Goal: Information Seeking & Learning: Learn about a topic

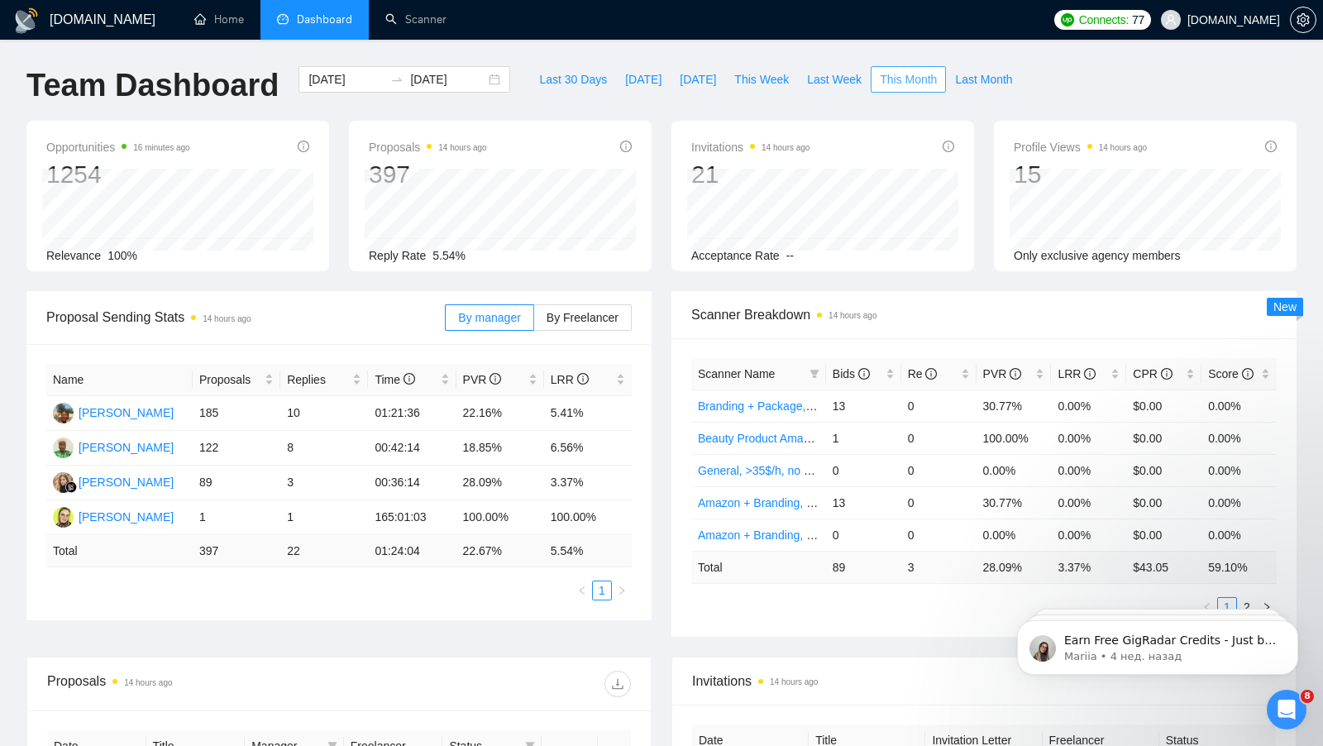
click at [909, 79] on span "This Month" at bounding box center [908, 79] width 57 height 18
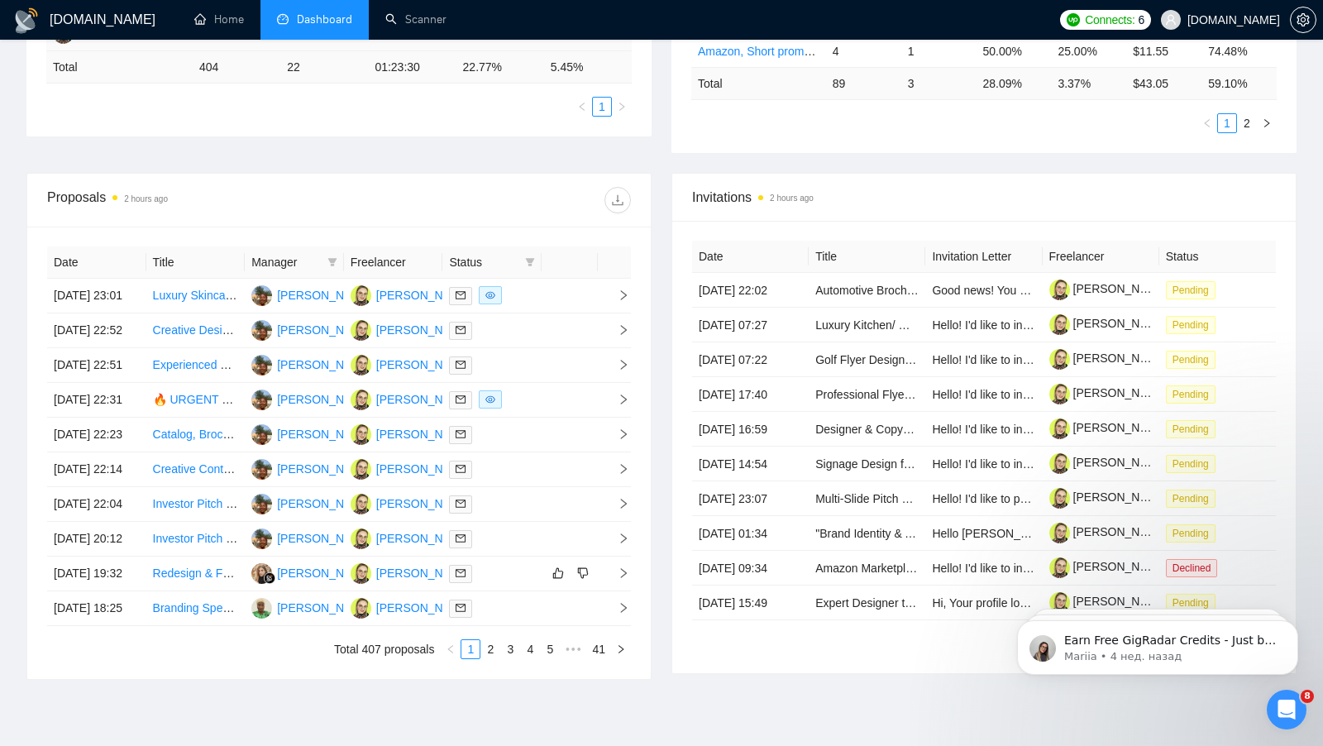
scroll to position [502, 0]
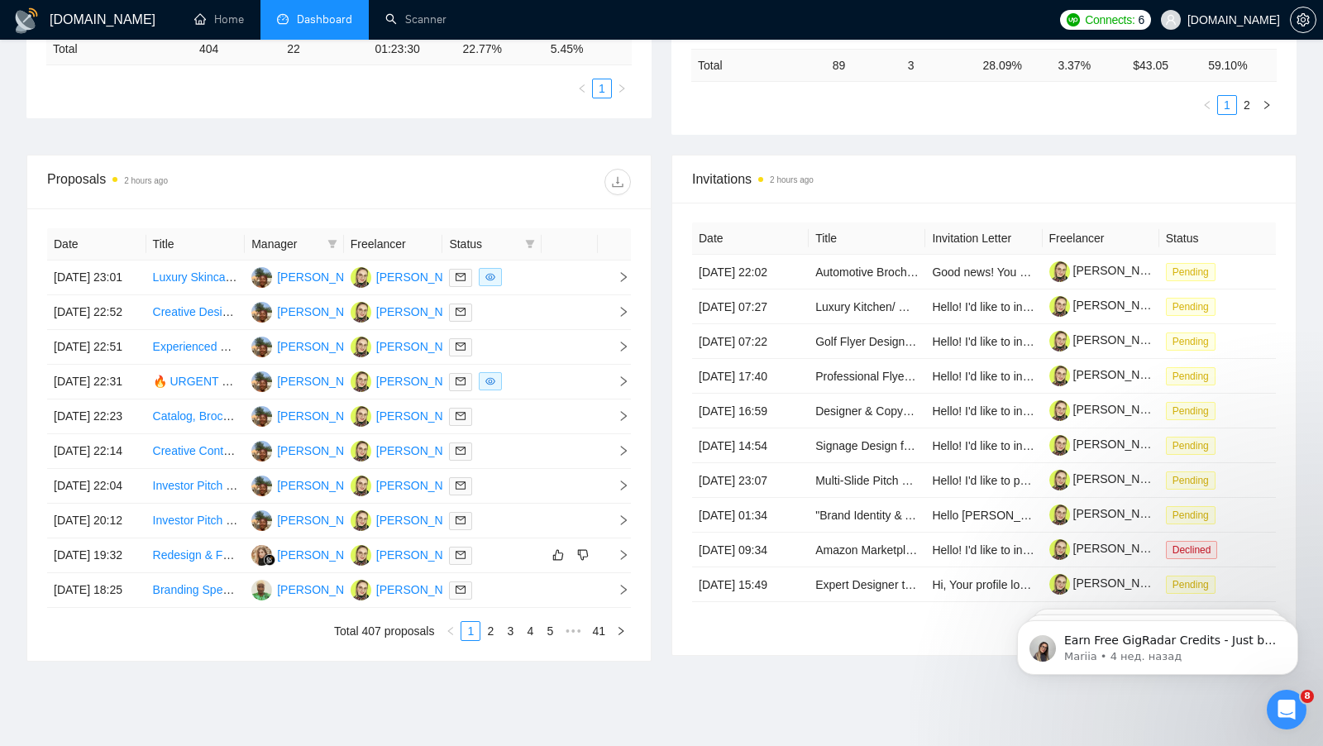
click at [321, 238] on div "Manager" at bounding box center [294, 244] width 86 height 18
click at [334, 239] on icon "filter" at bounding box center [332, 244] width 10 height 10
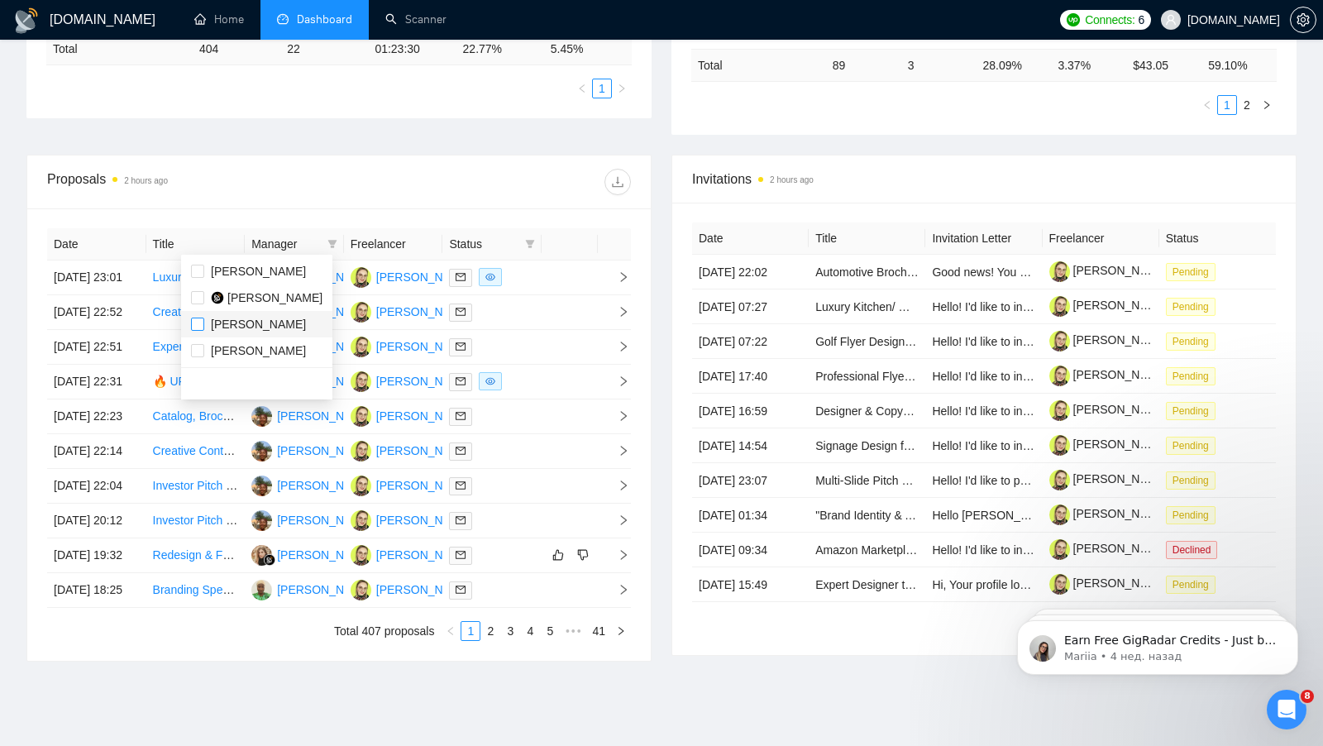
click at [202, 319] on input "checkbox" at bounding box center [197, 323] width 13 height 13
checkbox input "true"
click at [475, 236] on span "Status" at bounding box center [483, 244] width 69 height 18
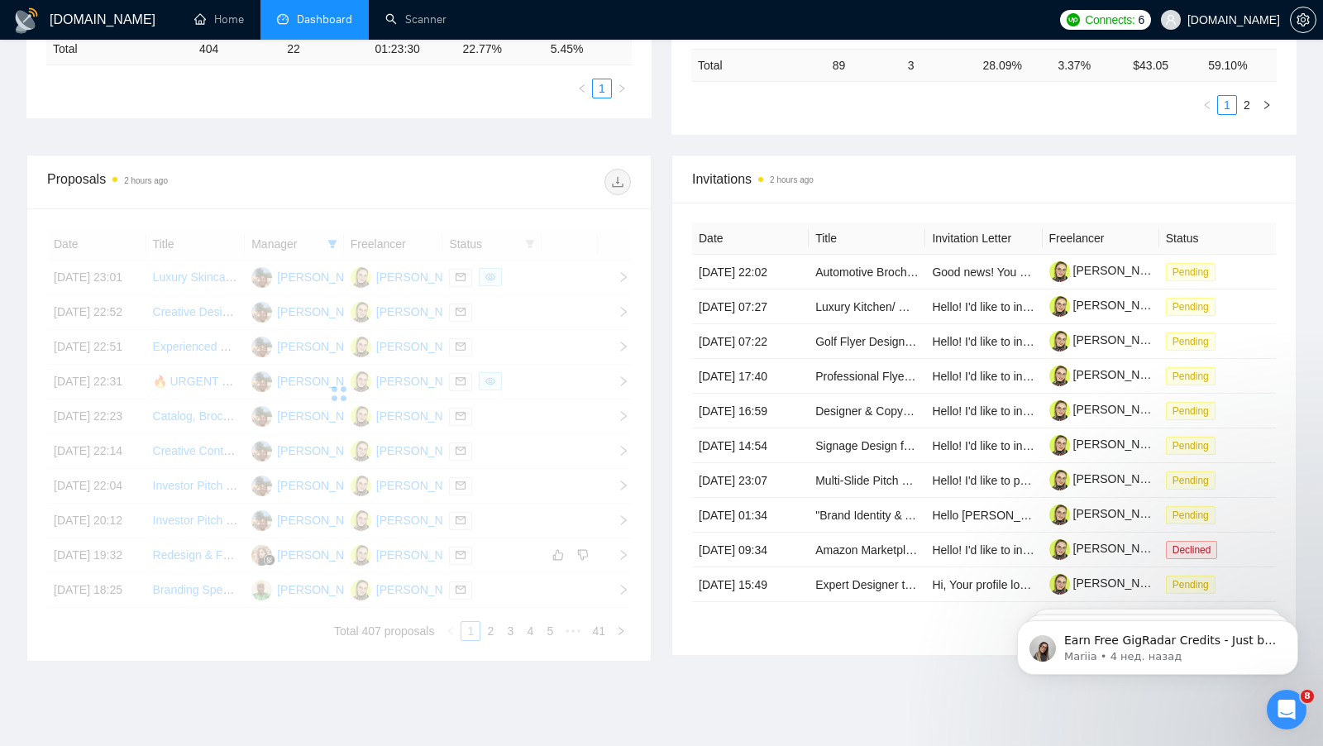
click at [537, 241] on div at bounding box center [339, 393] width 584 height 331
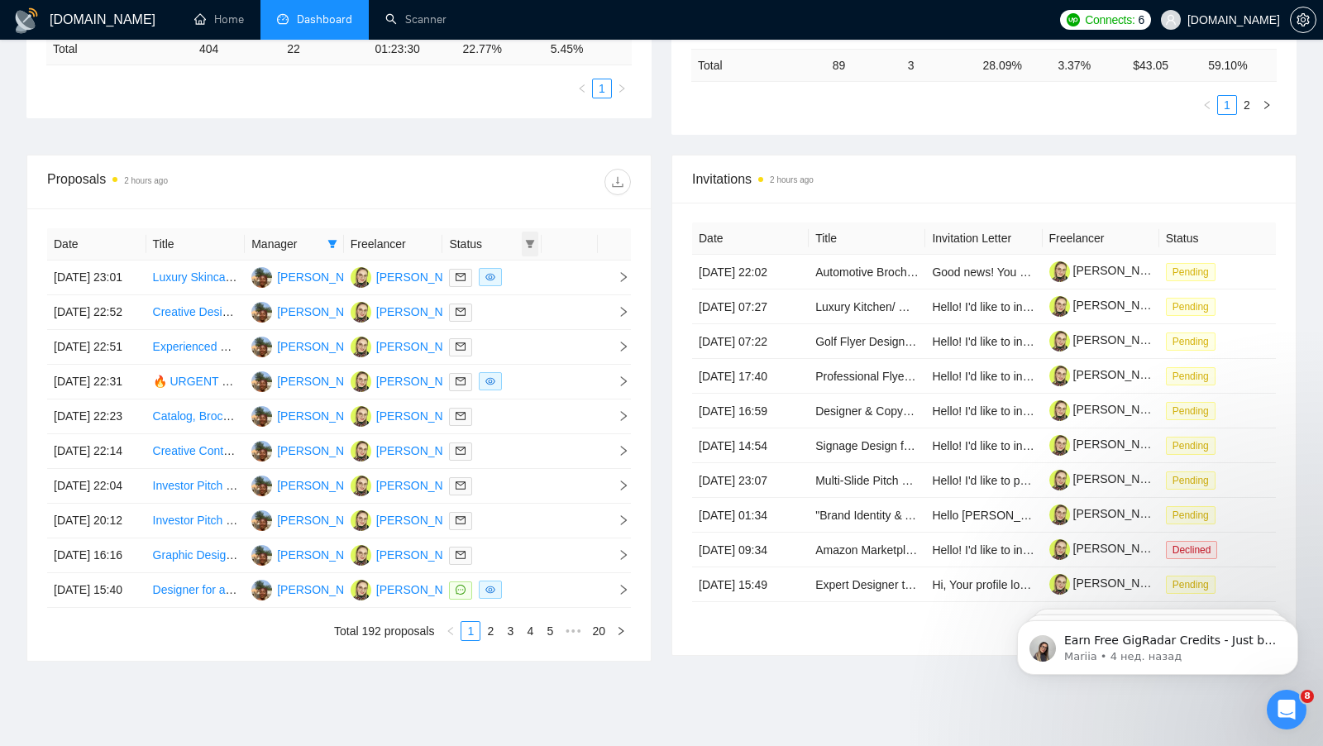
click at [532, 241] on icon "filter" at bounding box center [530, 244] width 9 height 8
click at [460, 269] on input "checkbox" at bounding box center [454, 271] width 13 height 13
checkbox input "true"
click at [532, 162] on div "Proposals 2 hours ago" at bounding box center [339, 181] width 584 height 53
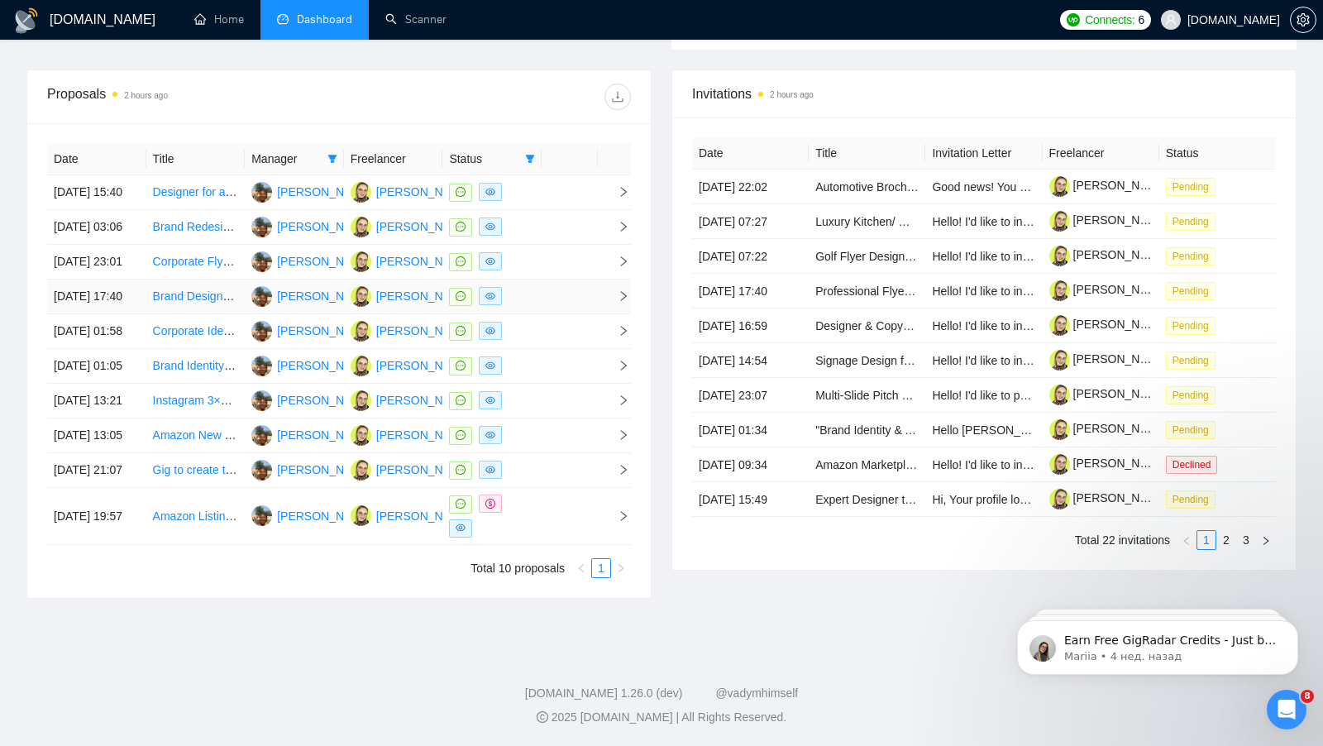
scroll to position [718, 0]
click at [209, 520] on link "Amazon Listing Designer (Design + AI Image Generation)" at bounding box center [300, 515] width 295 height 13
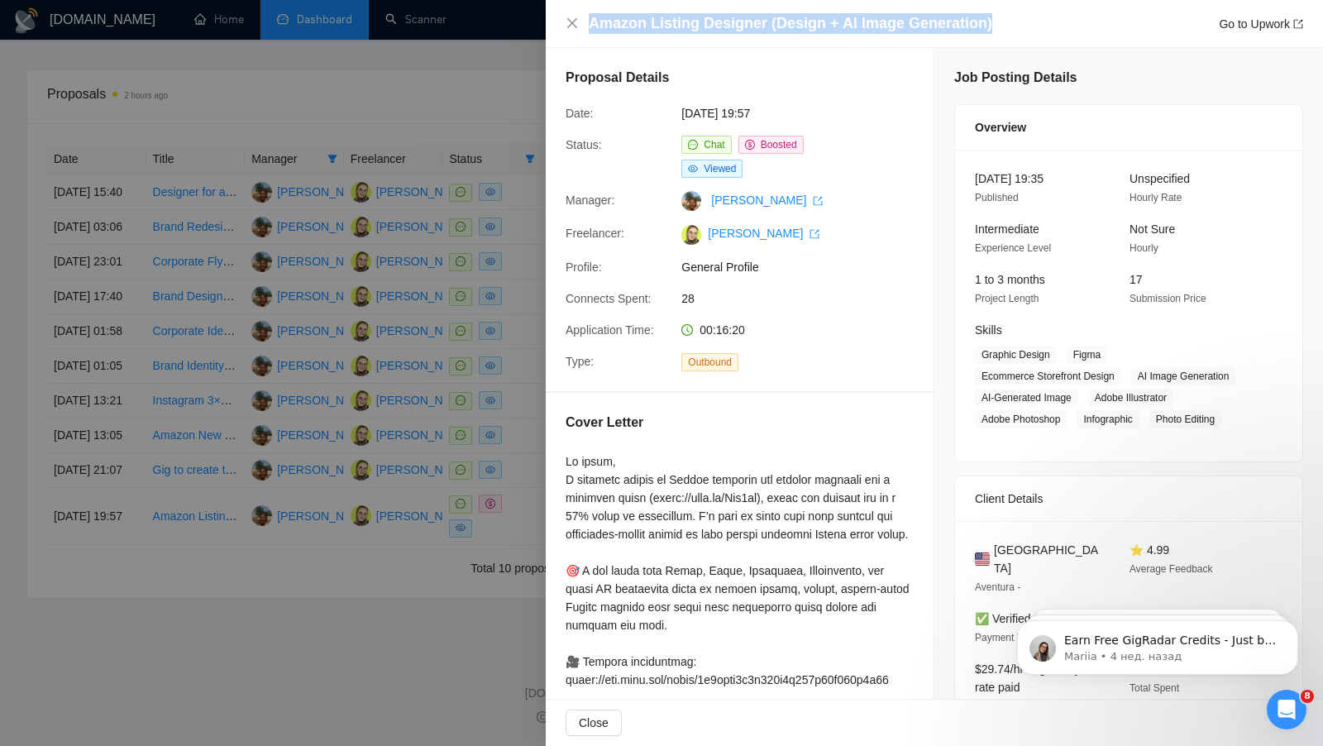
drag, startPoint x: 1011, startPoint y: 26, endPoint x: 590, endPoint y: 23, distance: 420.8
click at [590, 23] on div "Amazon Listing Designer (Design + AI Image Generation) Go to Upwork" at bounding box center [946, 23] width 714 height 21
copy h4 "Amazon Listing Designer (Design + AI Image Generation)"
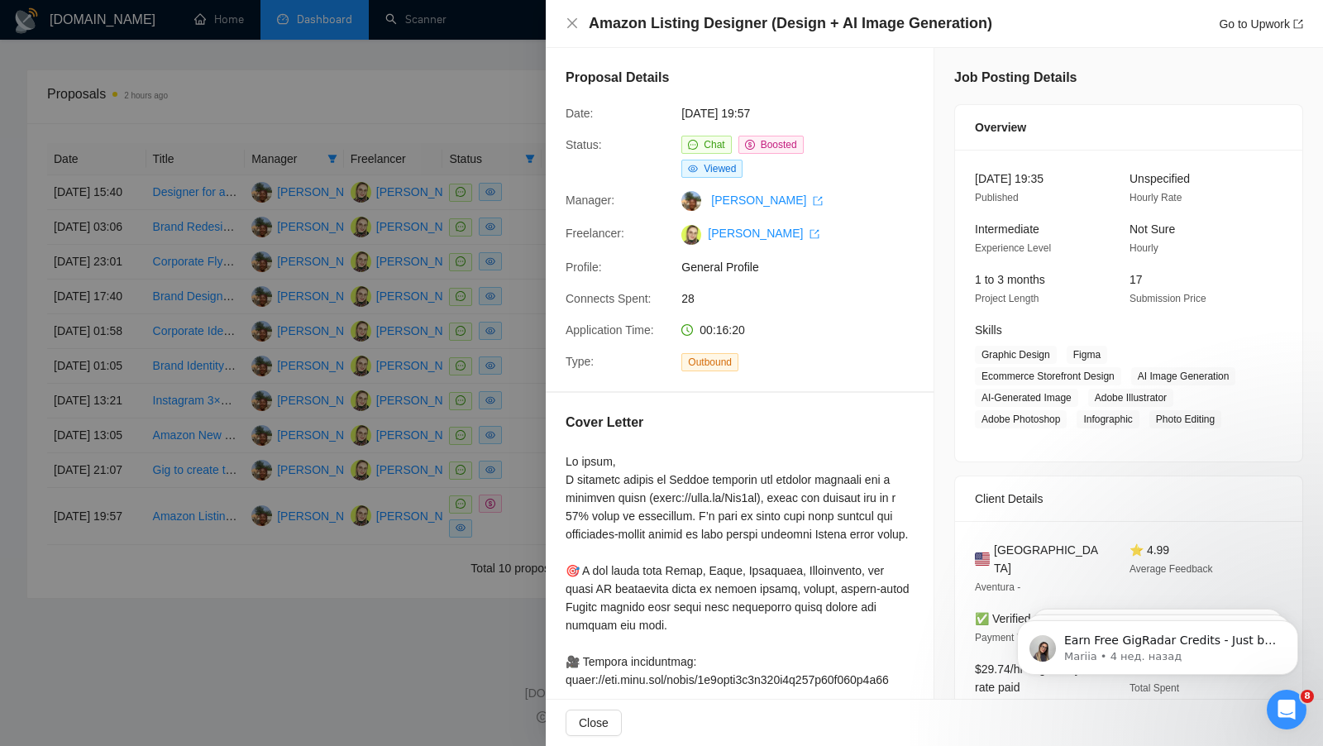
click at [570, 16] on div "Amazon Listing Designer (Design + AI Image Generation) Go to Upwork" at bounding box center [933, 23] width 737 height 21
click at [570, 23] on icon "close" at bounding box center [571, 23] width 13 height 13
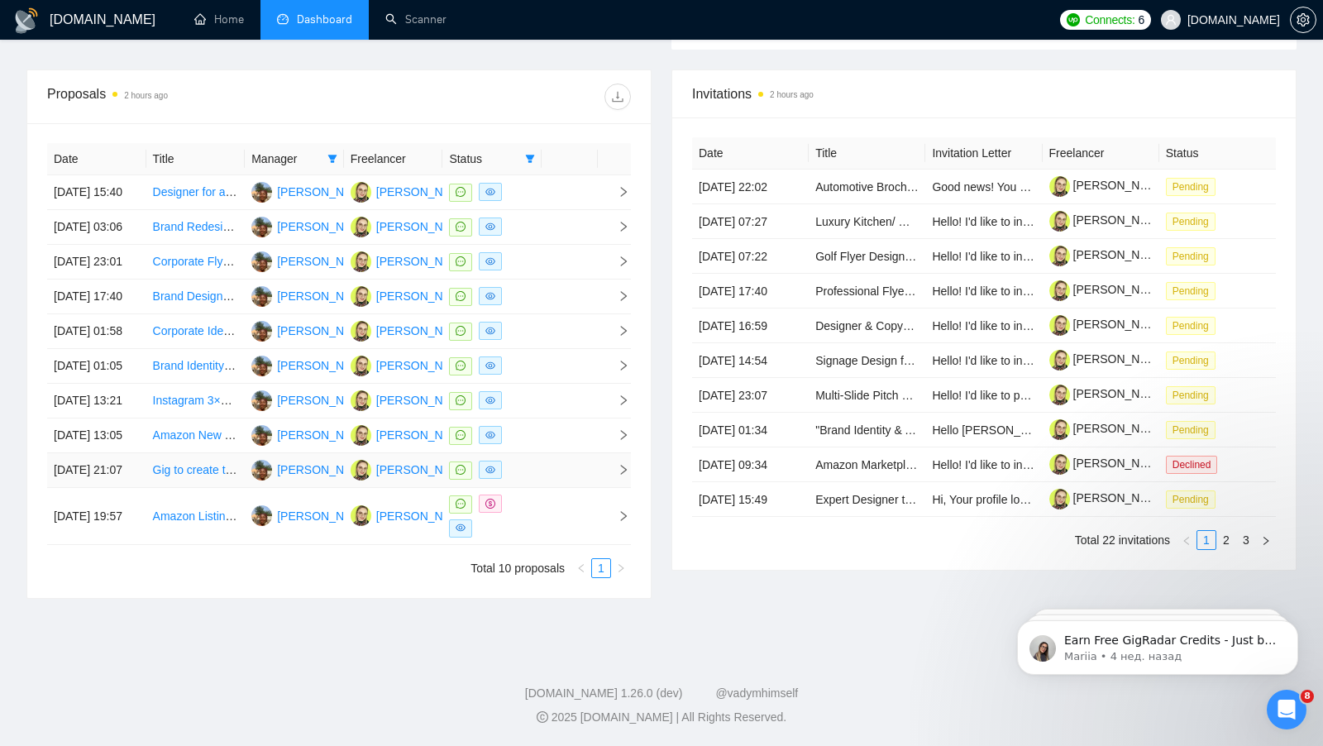
click at [558, 465] on td at bounding box center [569, 470] width 56 height 35
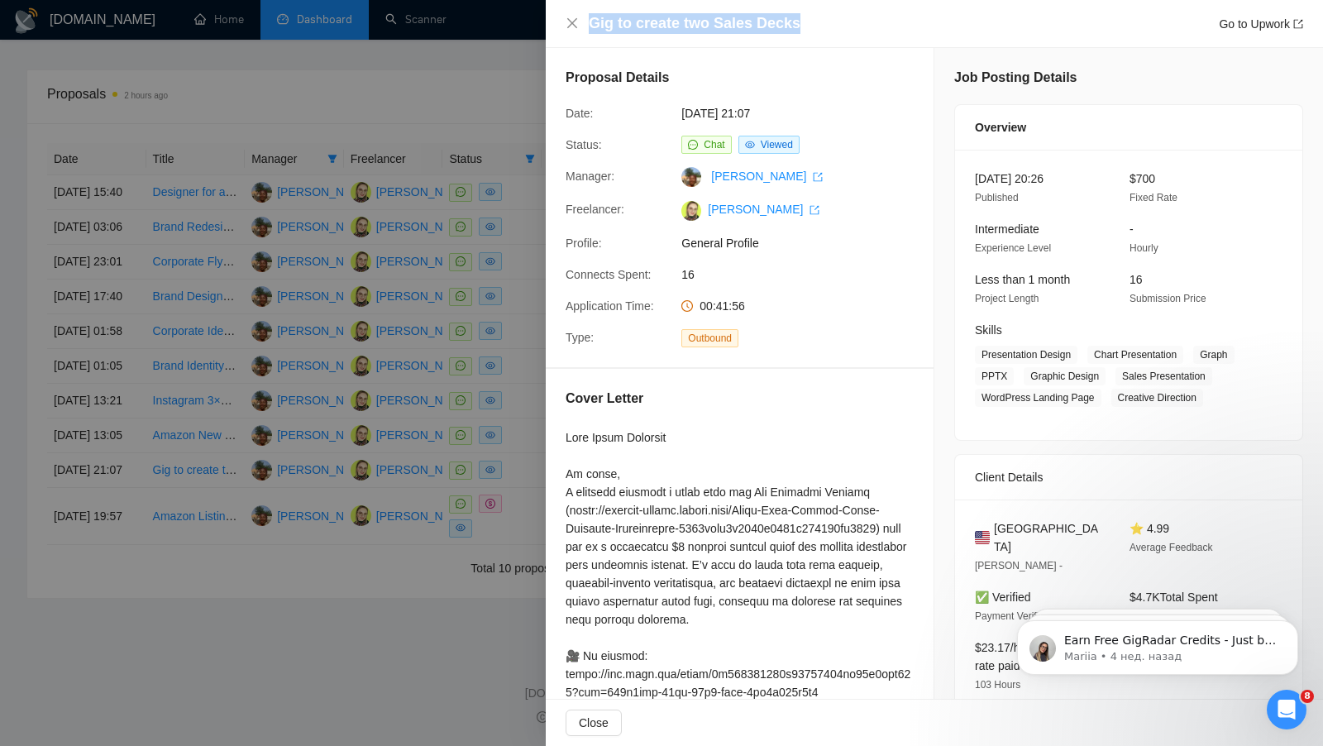
drag, startPoint x: 808, startPoint y: 22, endPoint x: 589, endPoint y: 17, distance: 220.0
click at [589, 18] on div "Gig to create two Sales Decks Go to Upwork" at bounding box center [946, 23] width 714 height 21
copy h4 "Gig to create two Sales Decks"
click at [570, 20] on icon "close" at bounding box center [571, 23] width 13 height 13
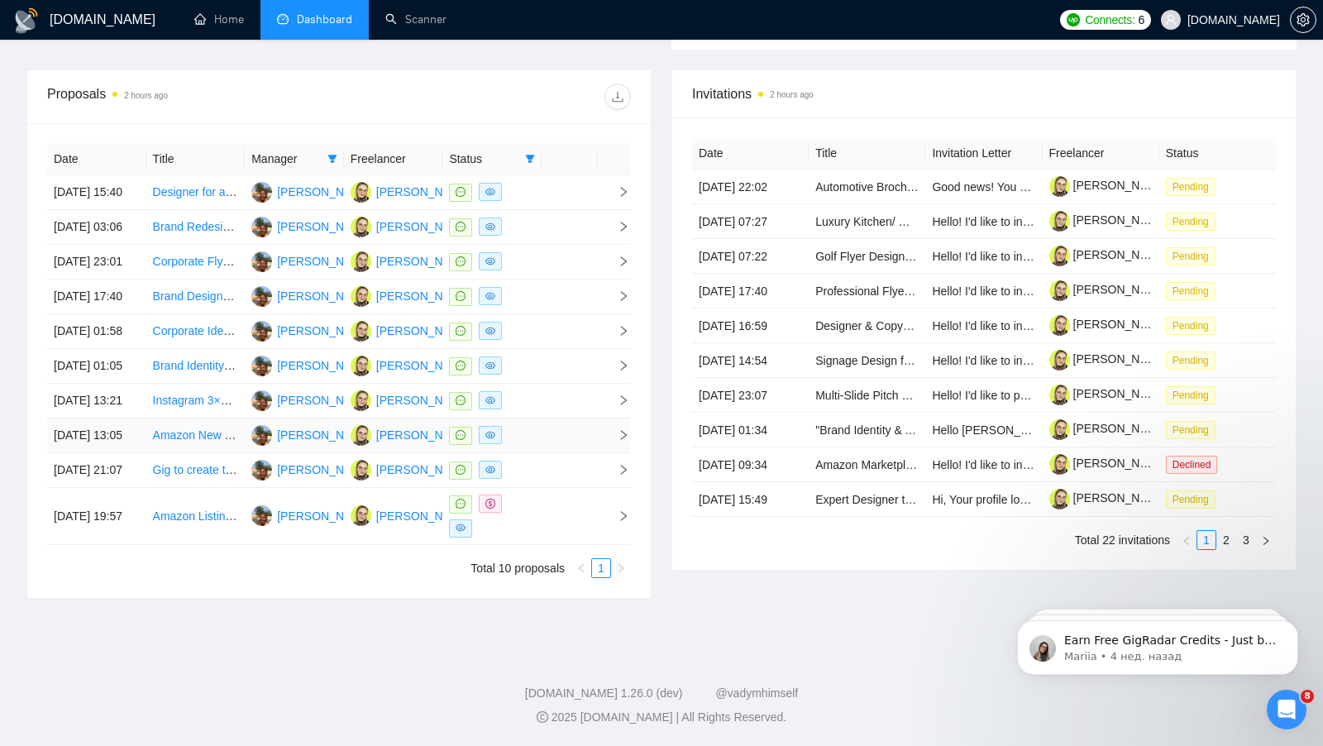
click at [578, 418] on td at bounding box center [569, 435] width 56 height 35
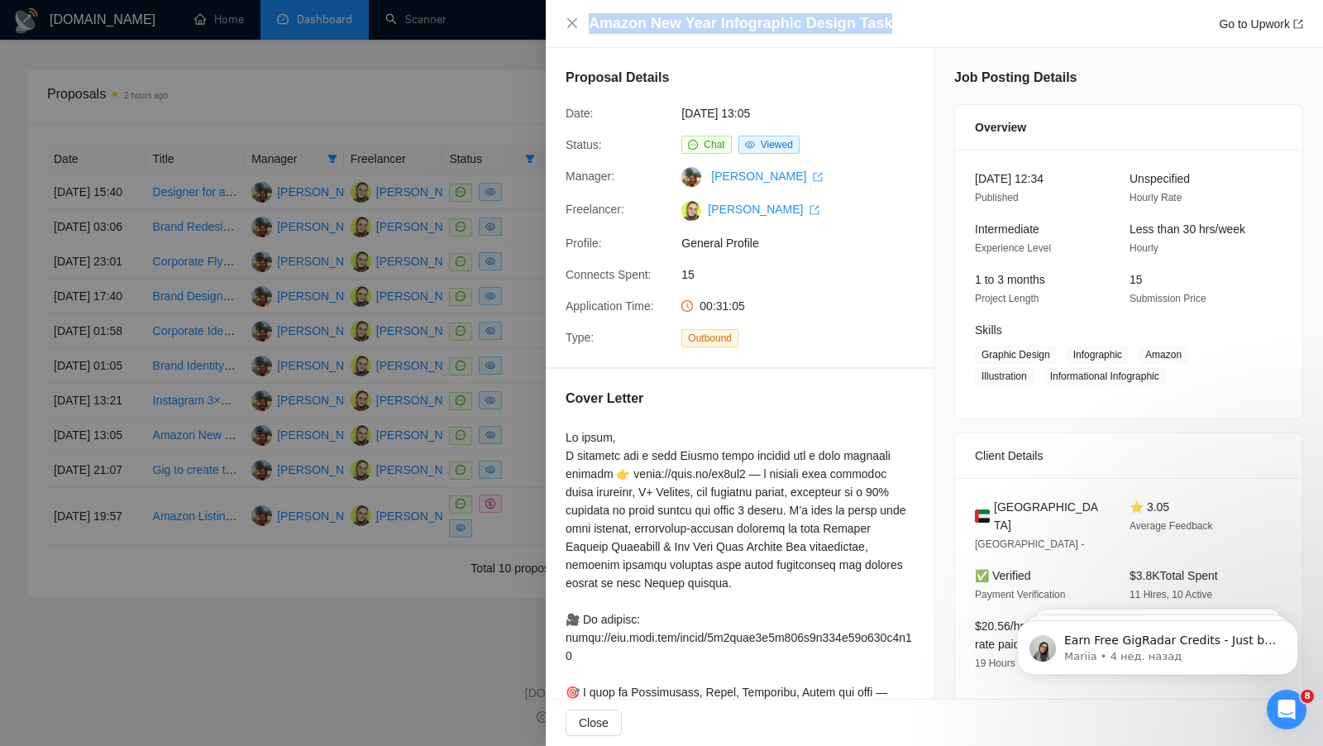
drag, startPoint x: 866, startPoint y: 23, endPoint x: 591, endPoint y: 18, distance: 275.3
click at [591, 20] on div "Amazon New Year Infographic Design Task Go to Upwork" at bounding box center [946, 23] width 714 height 21
copy h4 "Amazon New Year Infographic Design Task"
click at [569, 18] on icon "close" at bounding box center [571, 23] width 13 height 13
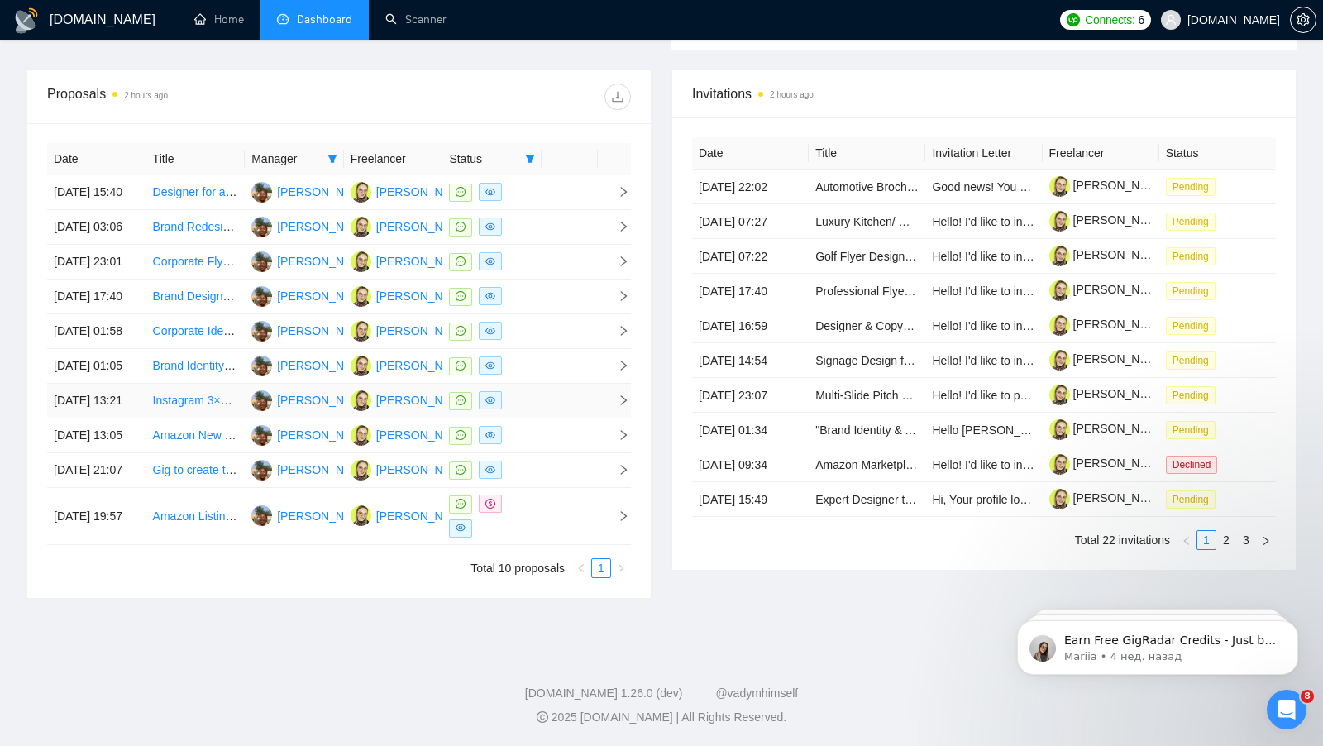
click at [567, 384] on td at bounding box center [569, 401] width 56 height 35
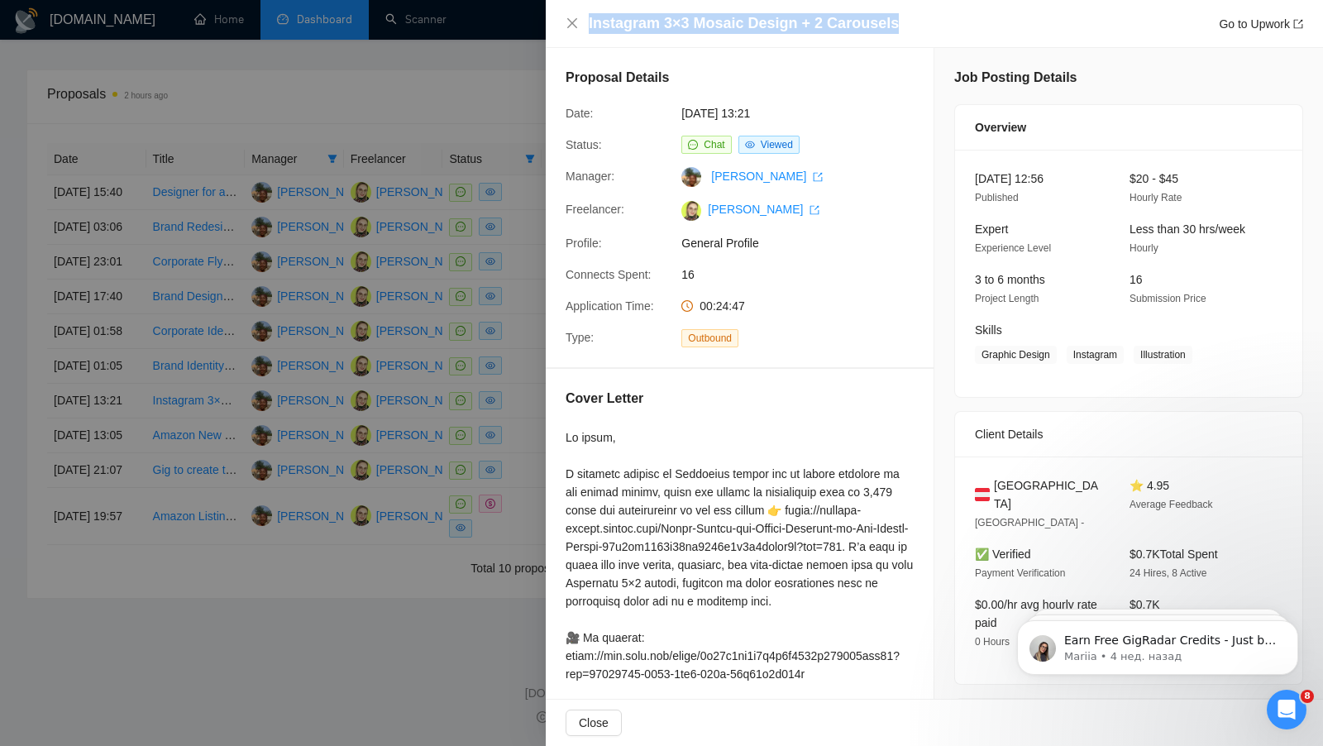
drag, startPoint x: 914, startPoint y: 24, endPoint x: 584, endPoint y: 20, distance: 330.7
click at [584, 20] on div "Instagram 3×3 Mosaic Design + 2 Carousels Go to Upwork" at bounding box center [933, 23] width 737 height 21
copy h4 "Instagram 3×3 Mosaic Design + 2 Carousels"
click at [571, 17] on icon "close" at bounding box center [571, 23] width 13 height 13
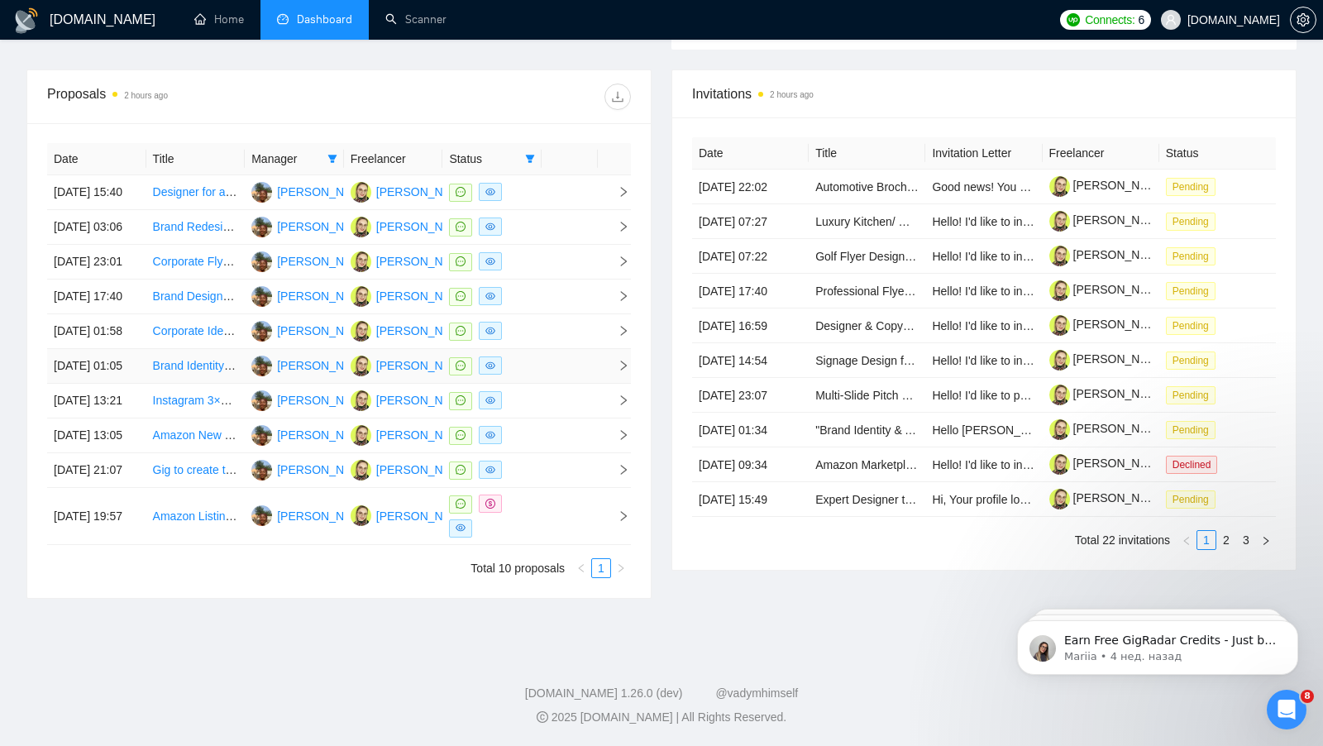
click at [558, 349] on td at bounding box center [569, 366] width 56 height 35
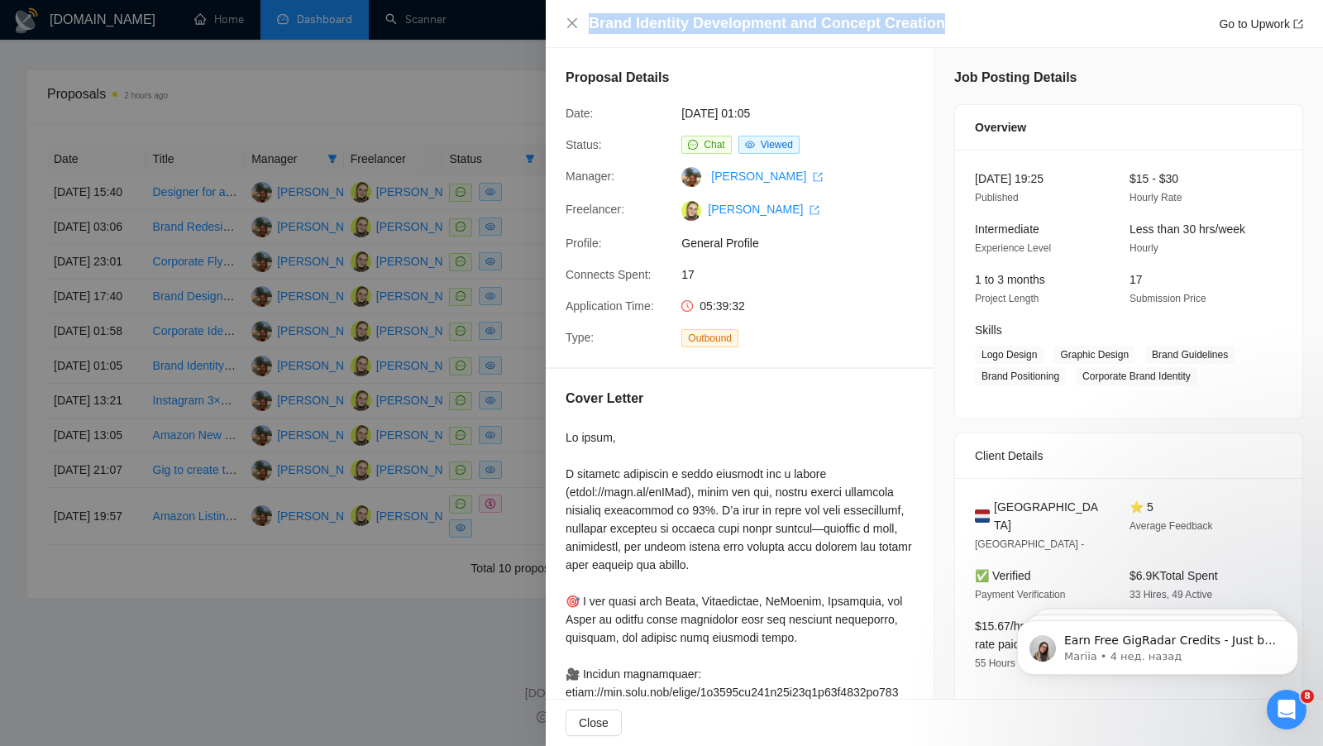
drag, startPoint x: 948, startPoint y: 19, endPoint x: 577, endPoint y: 13, distance: 371.2
click at [577, 15] on div "Brand Identity Development and Concept Creation Go to Upwork" at bounding box center [933, 23] width 737 height 21
copy h4 "Brand Identity Development and Concept Creation"
click at [570, 26] on icon "close" at bounding box center [571, 23] width 13 height 13
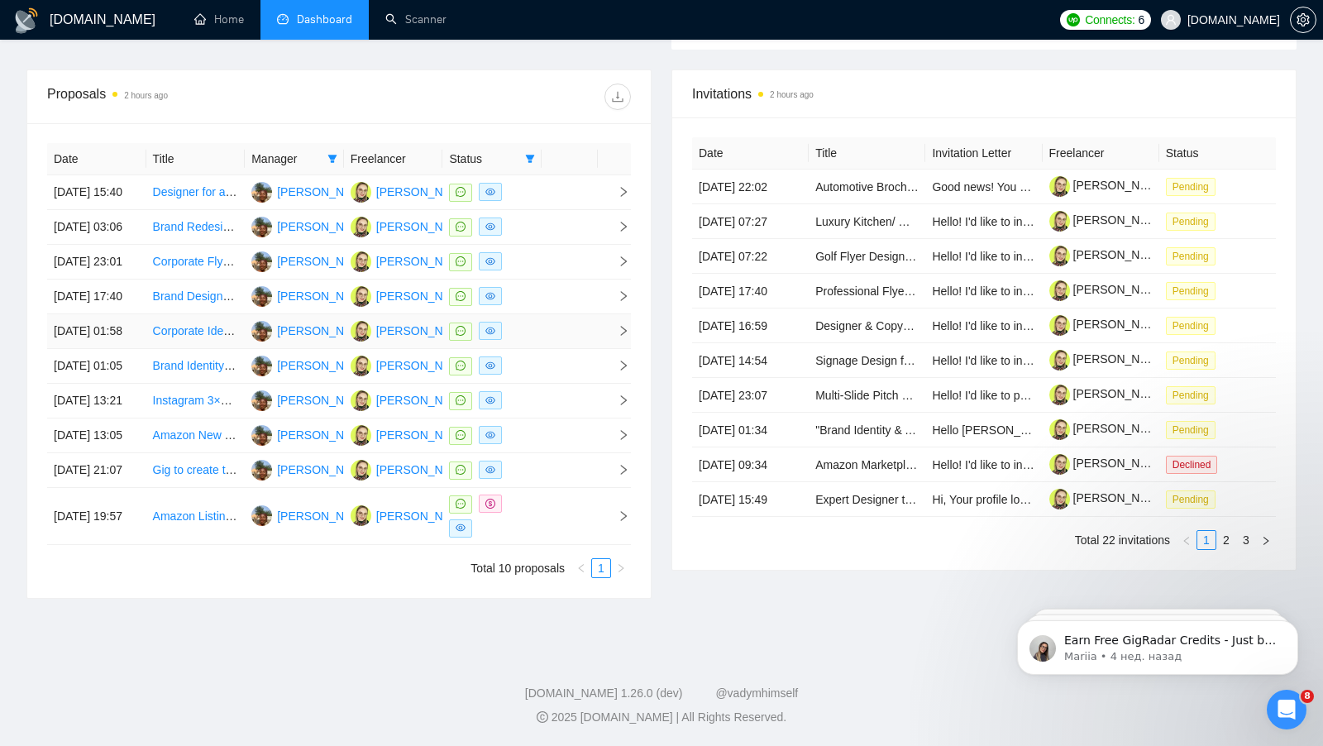
click at [565, 314] on td at bounding box center [569, 331] width 56 height 35
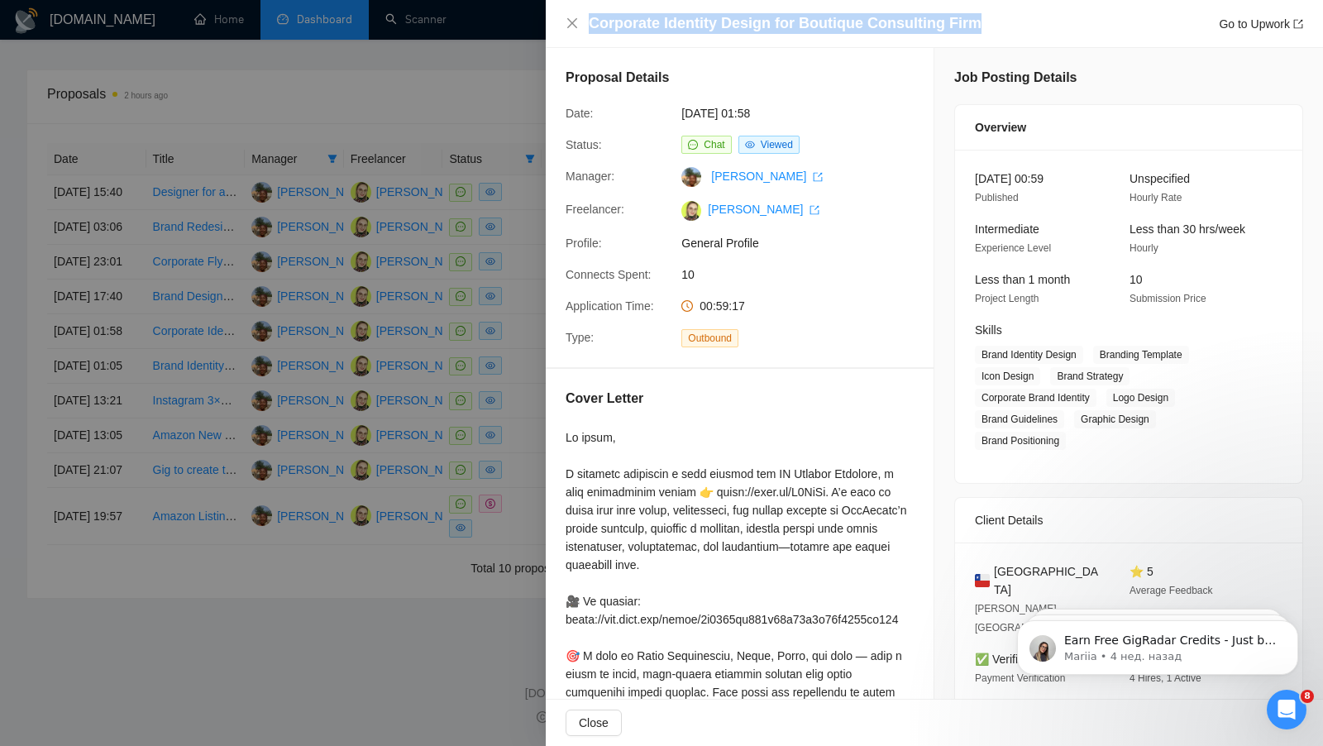
drag, startPoint x: 894, startPoint y: 22, endPoint x: 579, endPoint y: 19, distance: 315.0
click at [579, 20] on div "Corporate Identity Design for Boutique Consulting Firm Go to Upwork" at bounding box center [933, 23] width 737 height 21
copy h4 "Corporate Identity Design for Boutique Consulting Firm"
click at [572, 27] on icon "close" at bounding box center [571, 23] width 13 height 13
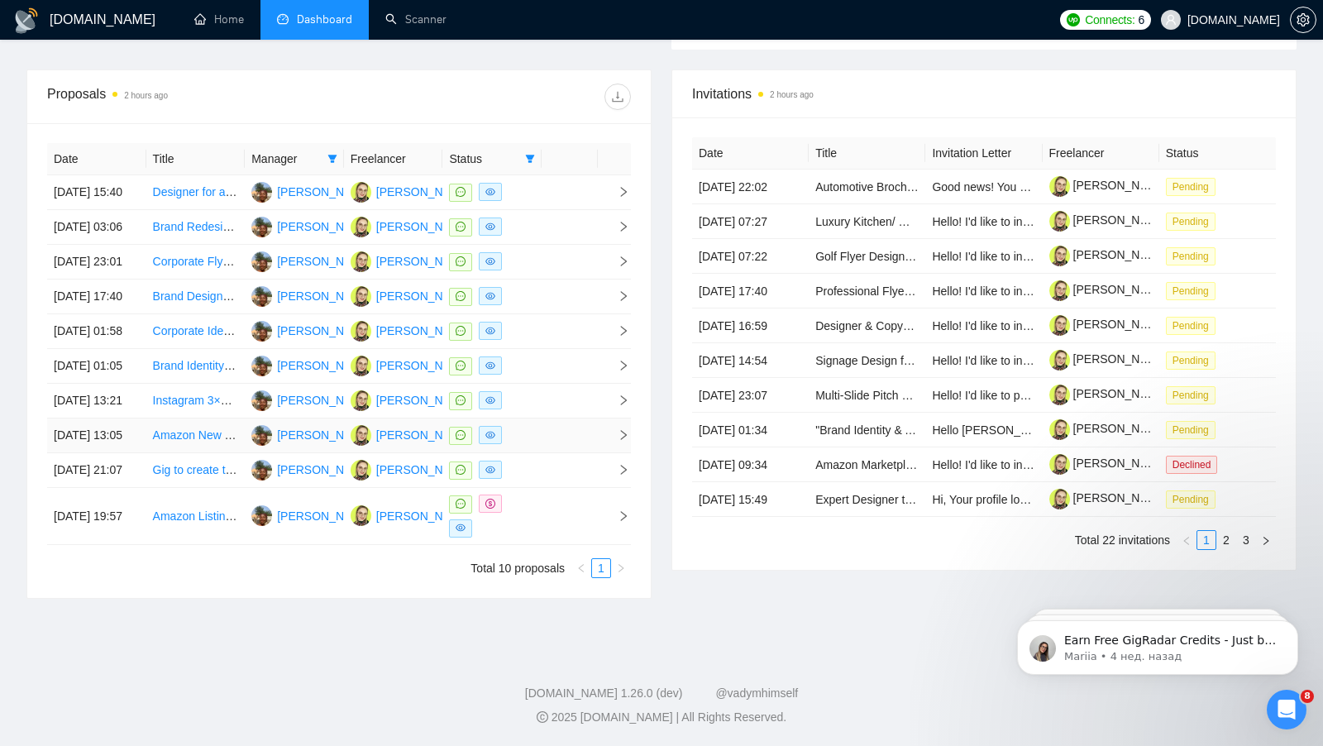
click at [517, 426] on div at bounding box center [492, 435] width 86 height 19
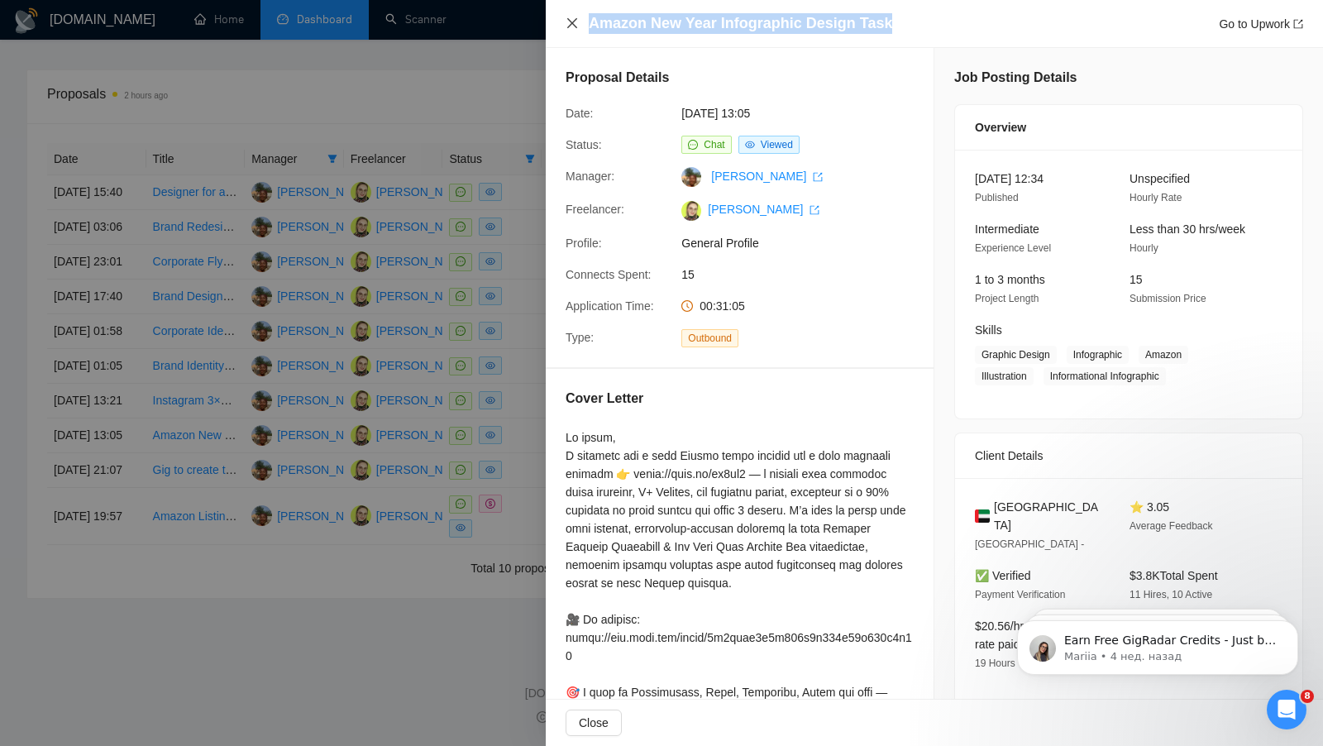
drag, startPoint x: 902, startPoint y: 20, endPoint x: 578, endPoint y: 18, distance: 324.1
click at [578, 18] on div "Amazon New Year Infographic Design Task Go to Upwork" at bounding box center [933, 23] width 737 height 21
copy h4 "Amazon New Year Infographic Design Task"
click at [572, 16] on div "Amazon New Year Infographic Design Task Go to Upwork" at bounding box center [933, 23] width 737 height 21
click at [570, 23] on icon "close" at bounding box center [571, 23] width 13 height 13
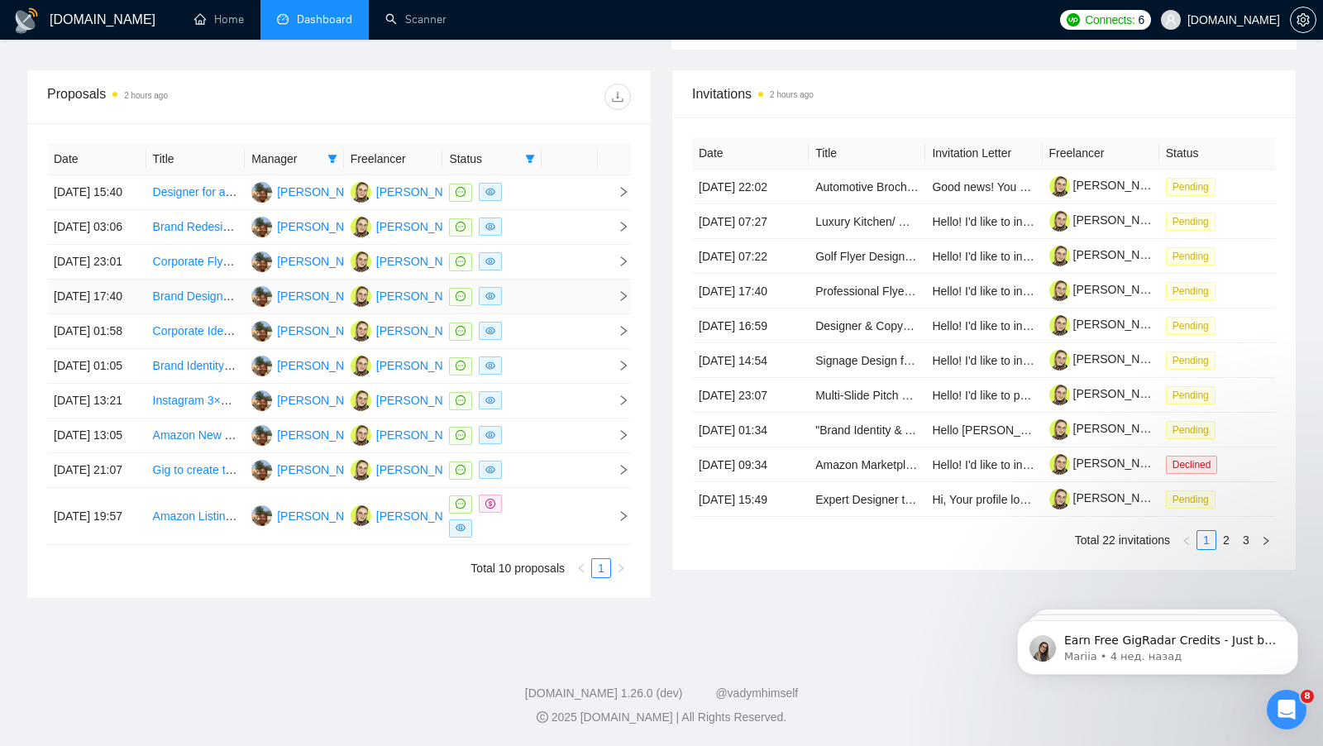
click at [540, 279] on td at bounding box center [491, 296] width 99 height 35
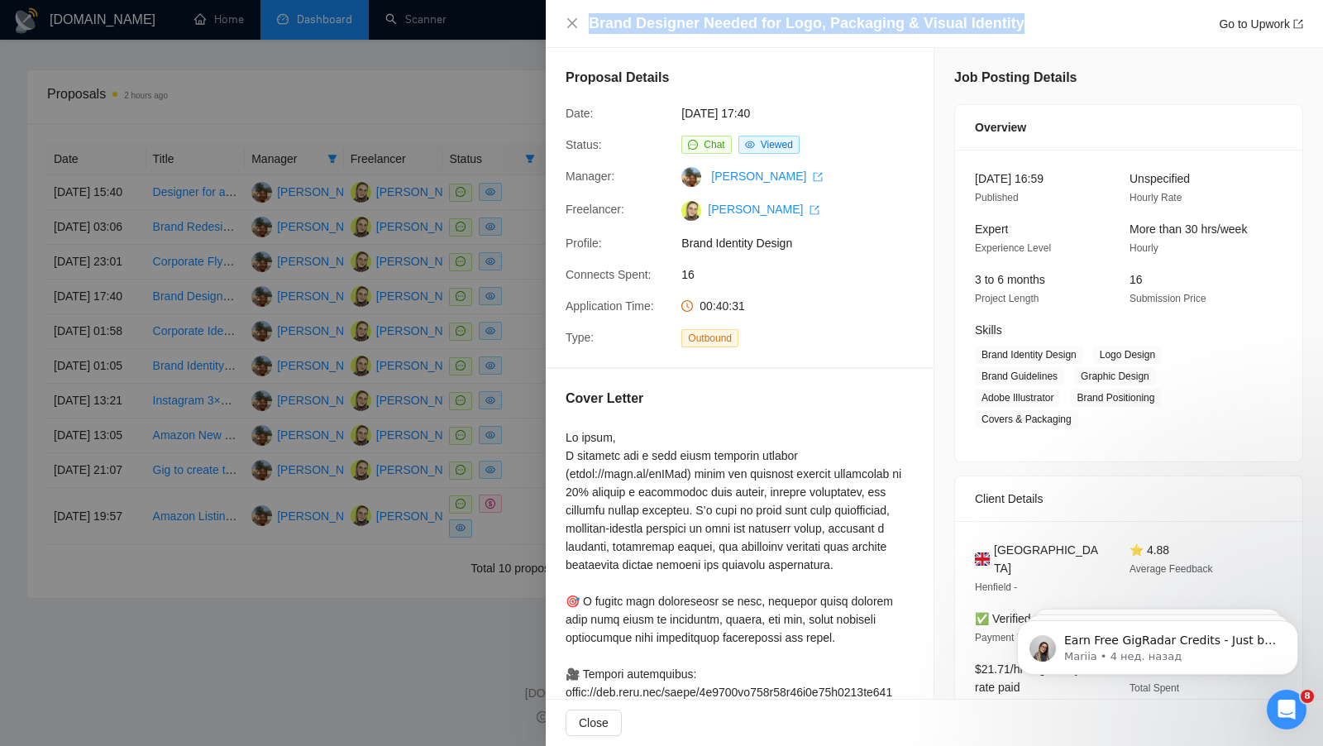
drag, startPoint x: 1039, startPoint y: 23, endPoint x: 579, endPoint y: 17, distance: 459.7
click at [579, 18] on div "Brand Designer Needed for Logo, Packaging & Visual Identity Go to Upwork" at bounding box center [933, 23] width 737 height 21
copy h4 "Brand Designer Needed for Logo, Packaging & Visual Identity"
click at [577, 21] on icon "close" at bounding box center [571, 23] width 13 height 13
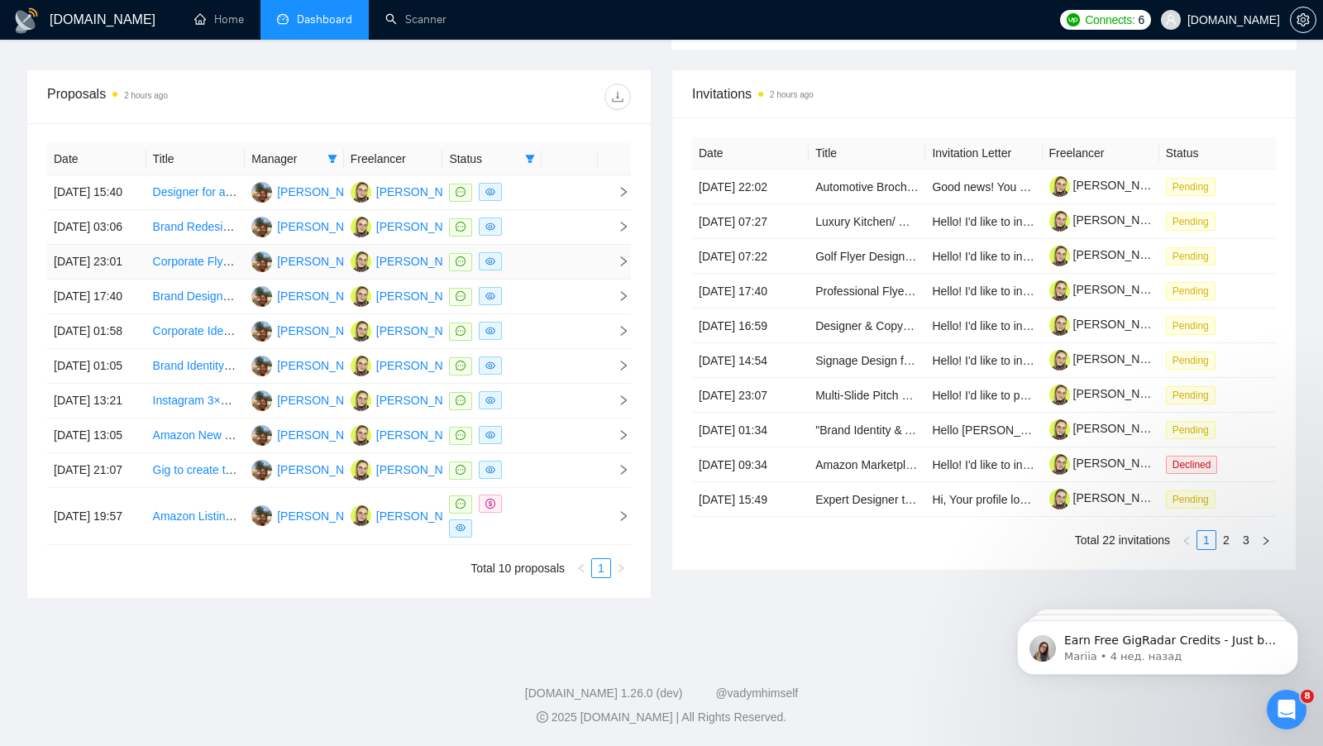
click at [540, 245] on td at bounding box center [491, 262] width 99 height 35
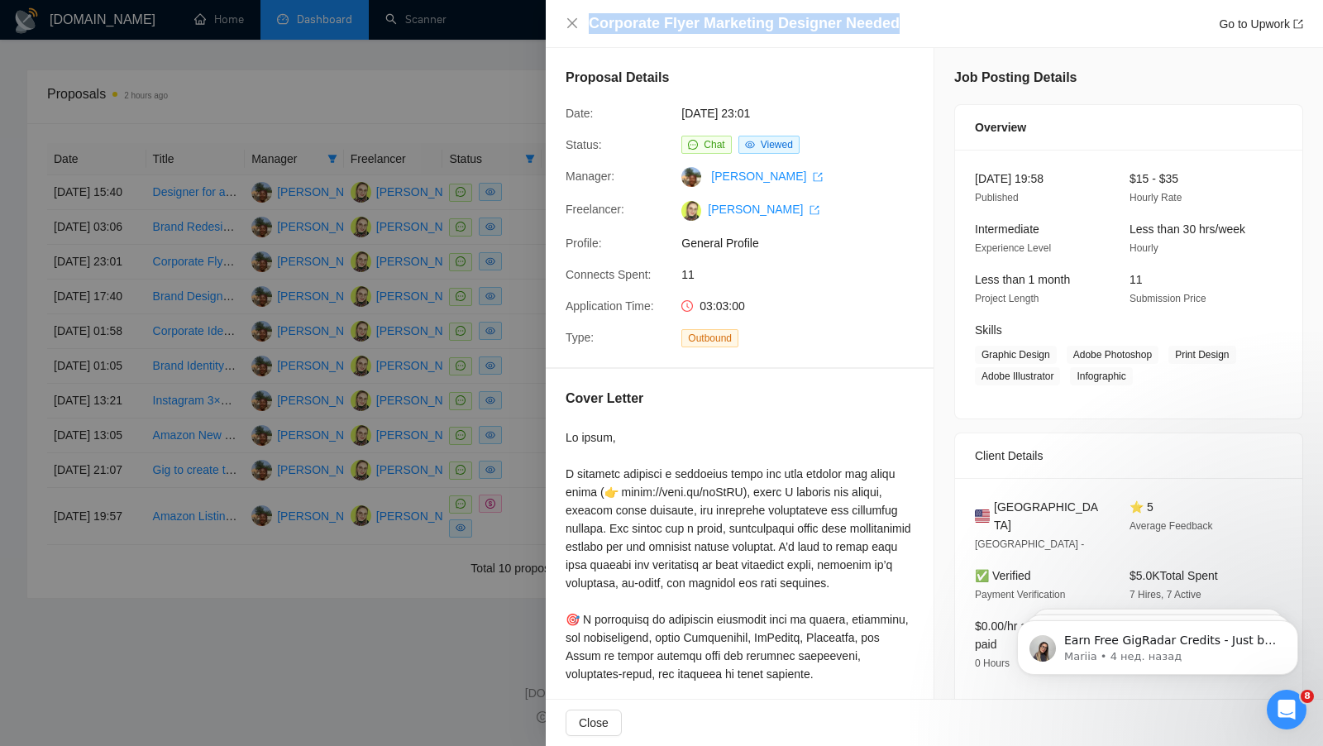
drag, startPoint x: 897, startPoint y: 16, endPoint x: 589, endPoint y: 13, distance: 308.4
click at [589, 13] on div "Corporate Flyer Marketing Designer Needed Go to Upwork" at bounding box center [946, 23] width 714 height 21
copy h4 "Corporate Flyer Marketing Designer Needed"
click at [572, 15] on div "Corporate Flyer Marketing Designer Needed Go to Upwork" at bounding box center [933, 23] width 737 height 21
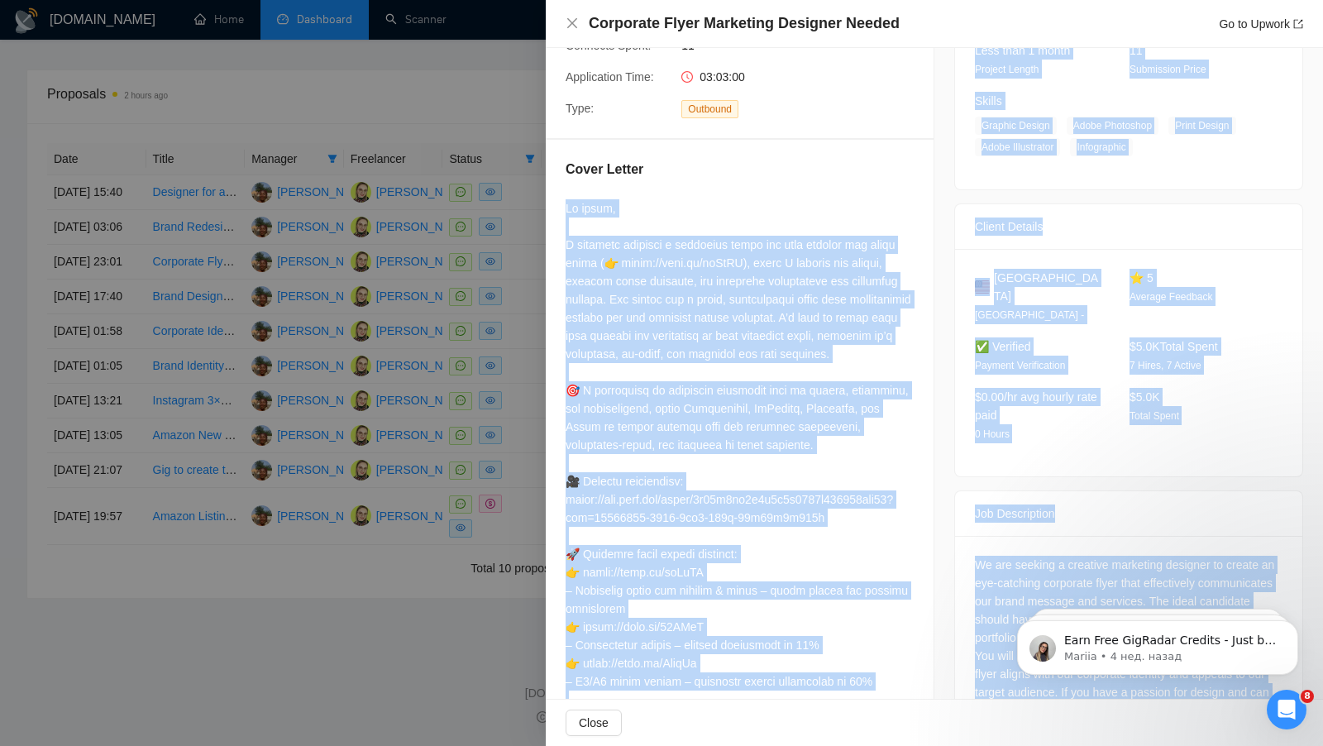
scroll to position [372, 0]
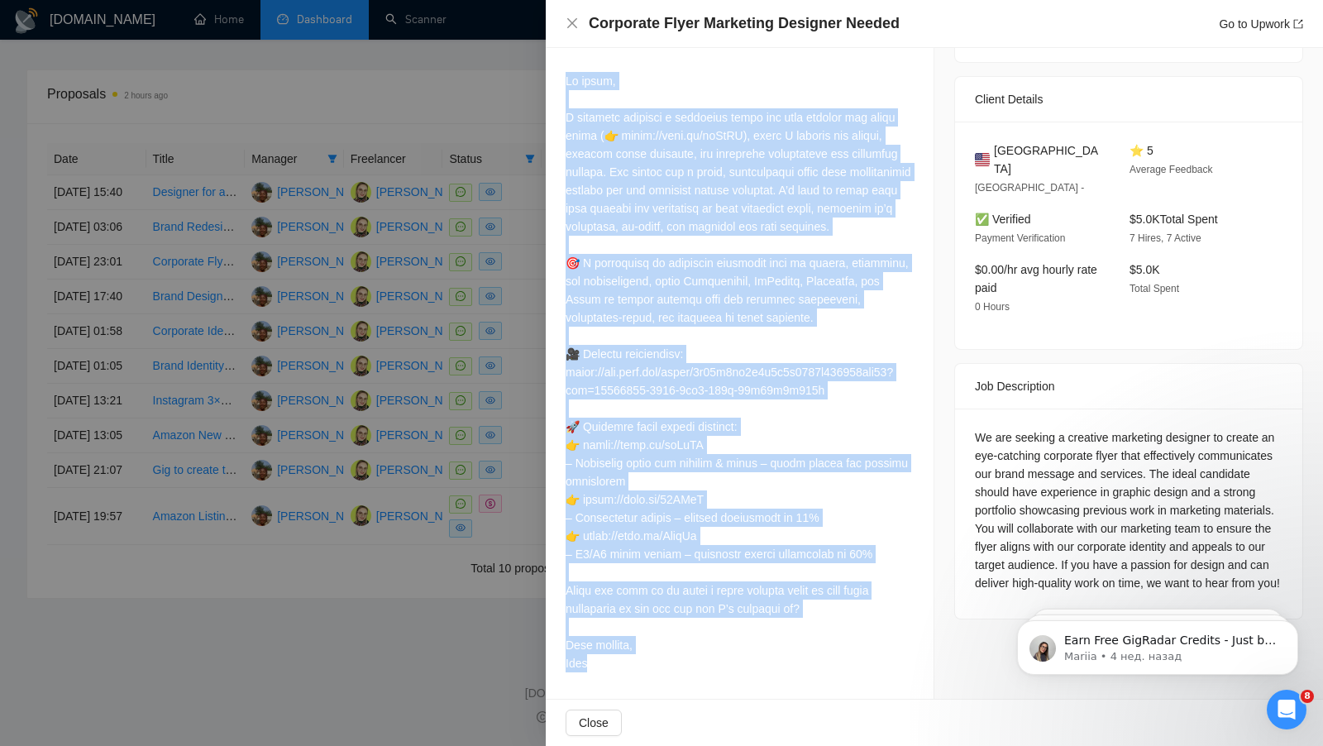
drag, startPoint x: 562, startPoint y: 432, endPoint x: 643, endPoint y: 689, distance: 269.6
click at [643, 689] on div "Cover Letter" at bounding box center [740, 355] width 388 height 686
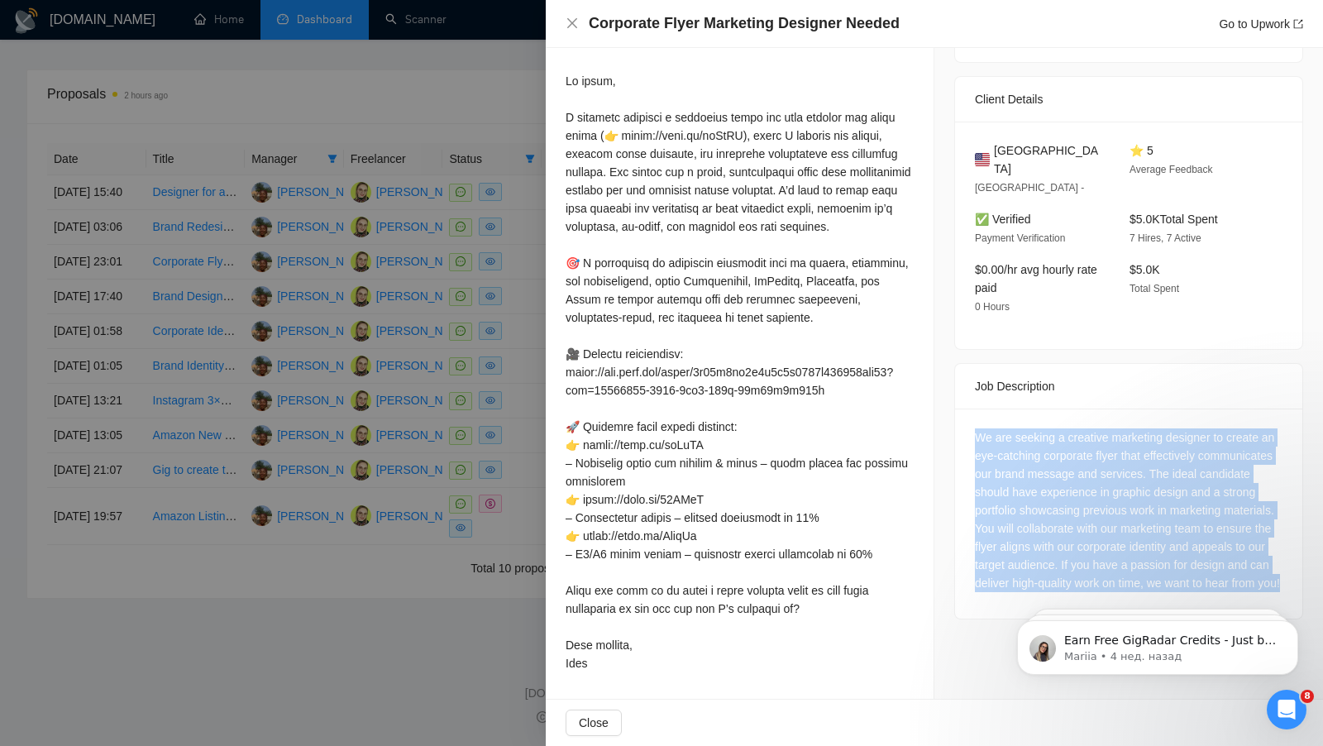
drag, startPoint x: 1248, startPoint y: 567, endPoint x: 971, endPoint y: 398, distance: 325.4
click at [971, 408] on div "We are seeking a creative marketing designer to create an eye-catching corporat…" at bounding box center [1128, 513] width 347 height 210
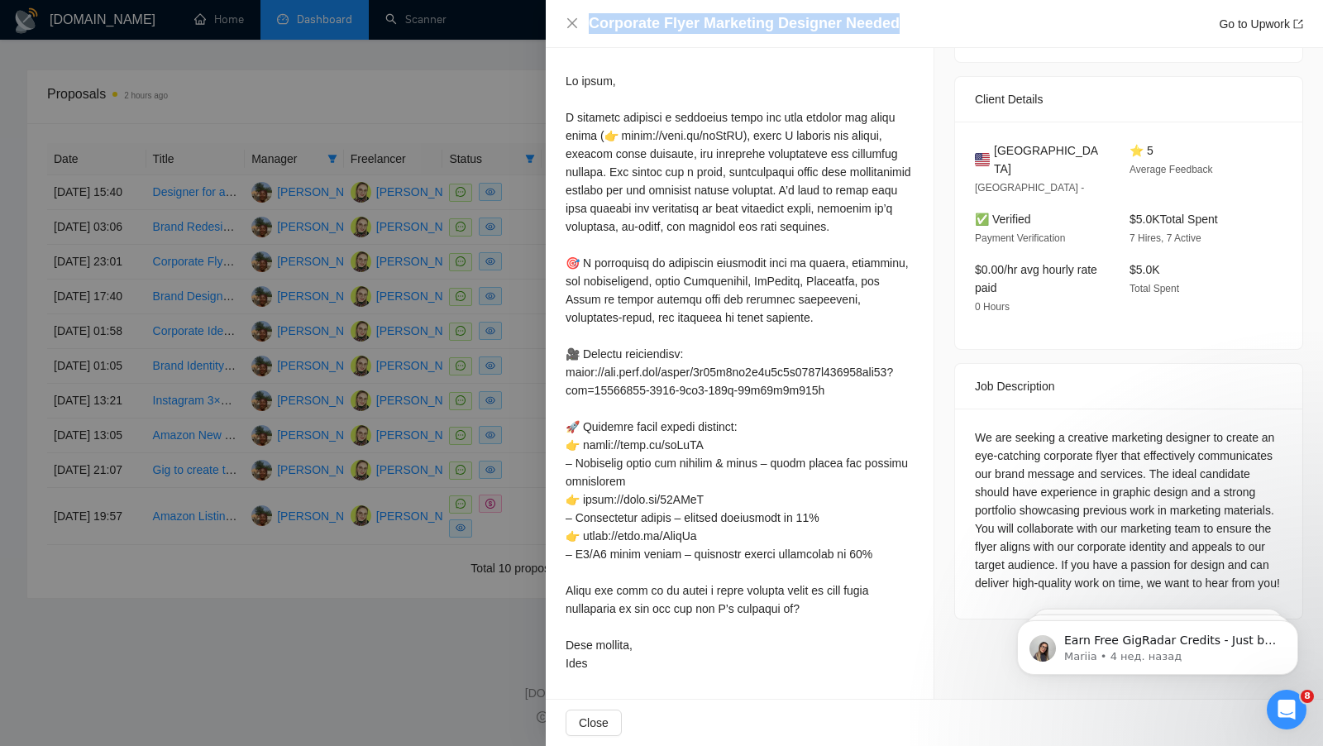
drag, startPoint x: 587, startPoint y: 25, endPoint x: 924, endPoint y: 29, distance: 337.3
click at [924, 29] on div "Corporate Flyer Marketing Designer Needed Go to Upwork" at bounding box center [933, 23] width 737 height 21
click at [570, 22] on icon "close" at bounding box center [571, 23] width 13 height 13
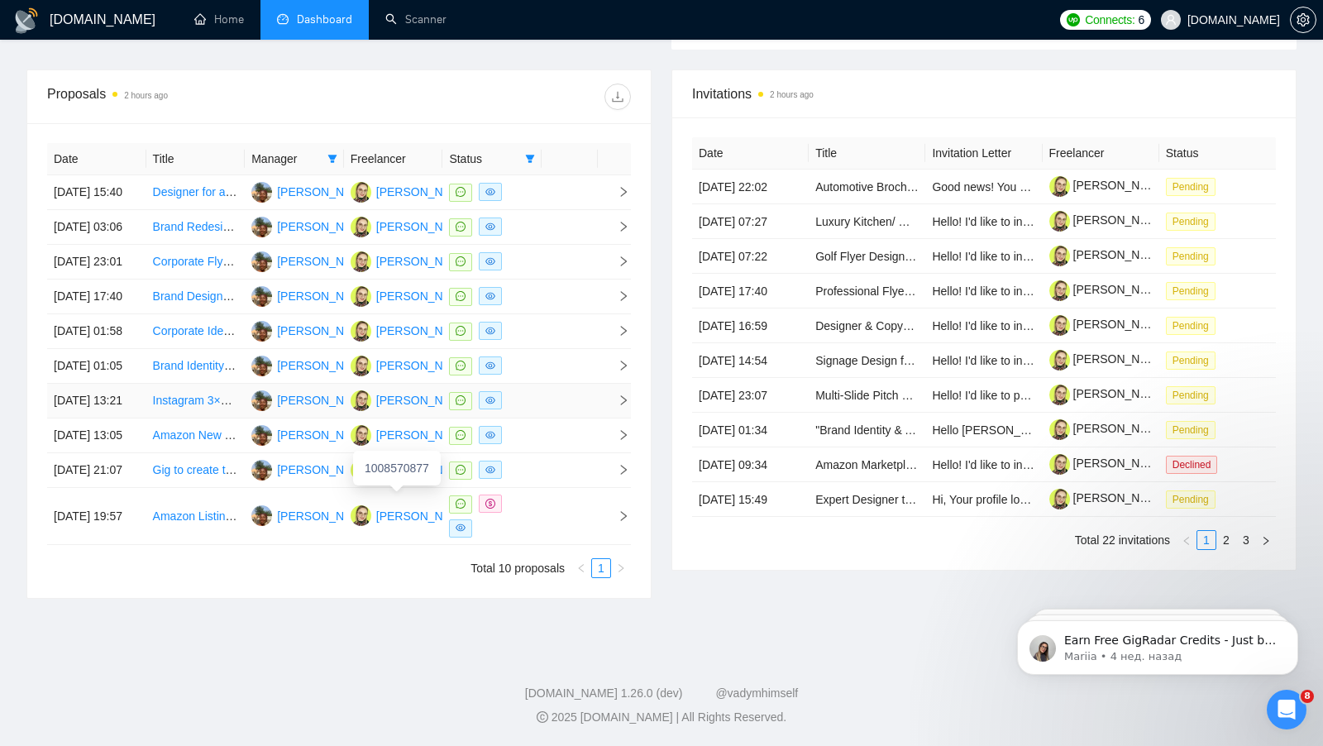
scroll to position [600, 0]
click at [532, 227] on div at bounding box center [492, 226] width 86 height 19
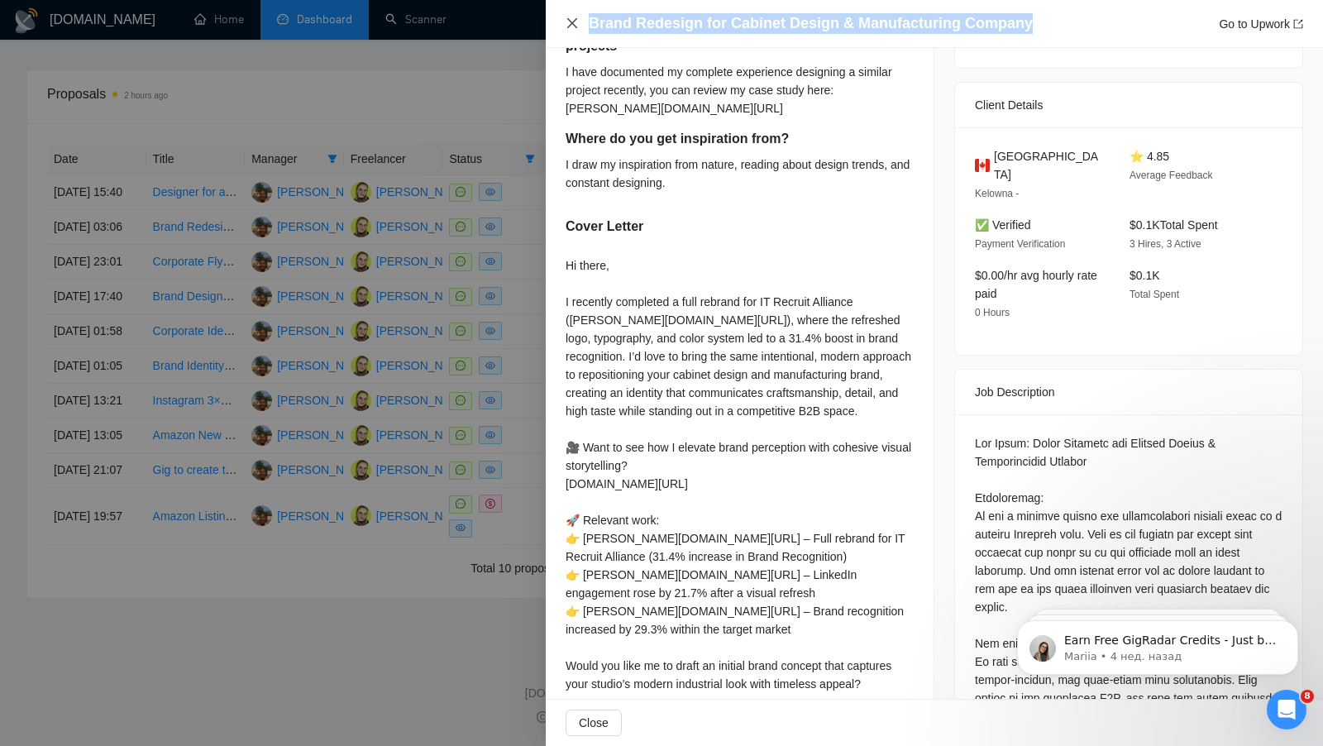
drag, startPoint x: 1046, startPoint y: 30, endPoint x: 575, endPoint y: 25, distance: 471.2
click at [575, 26] on div "Brand Redesign for Cabinet Design & Manufacturing Company Go to Upwork" at bounding box center [933, 23] width 737 height 21
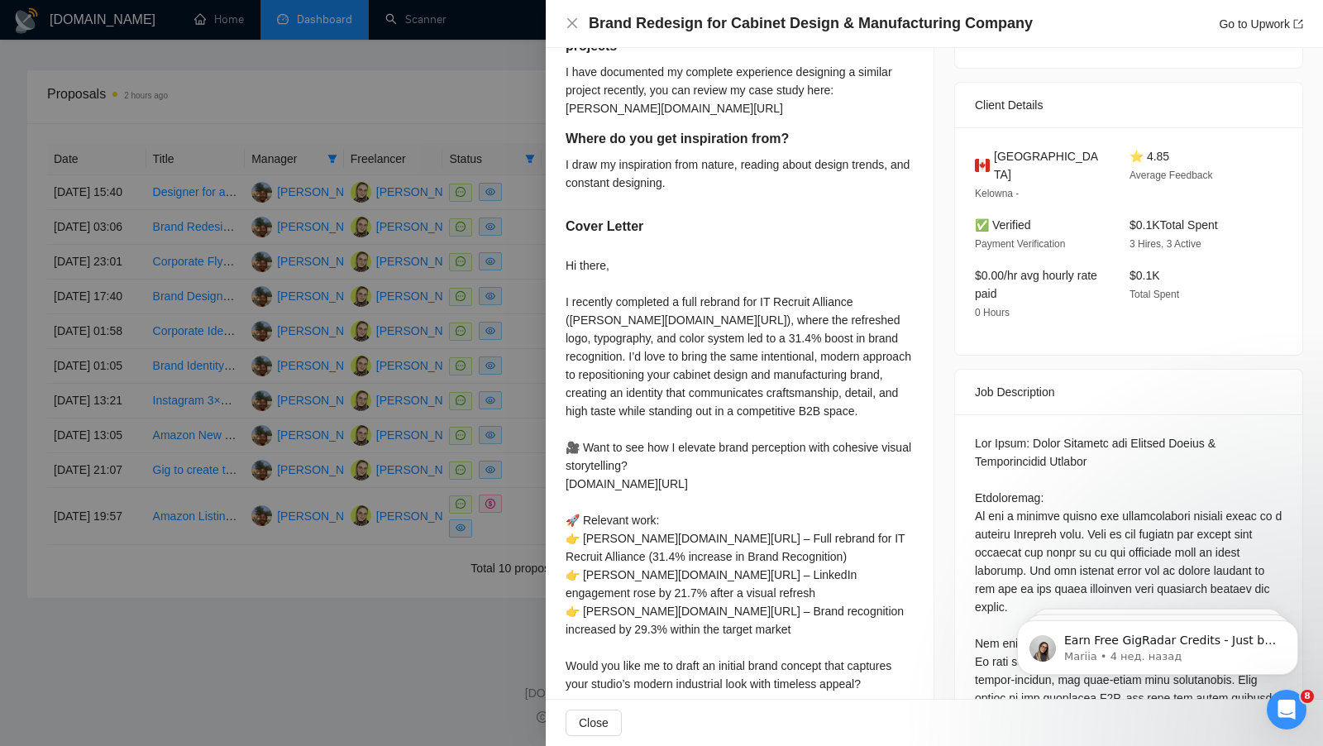
click at [391, 347] on div at bounding box center [661, 373] width 1323 height 746
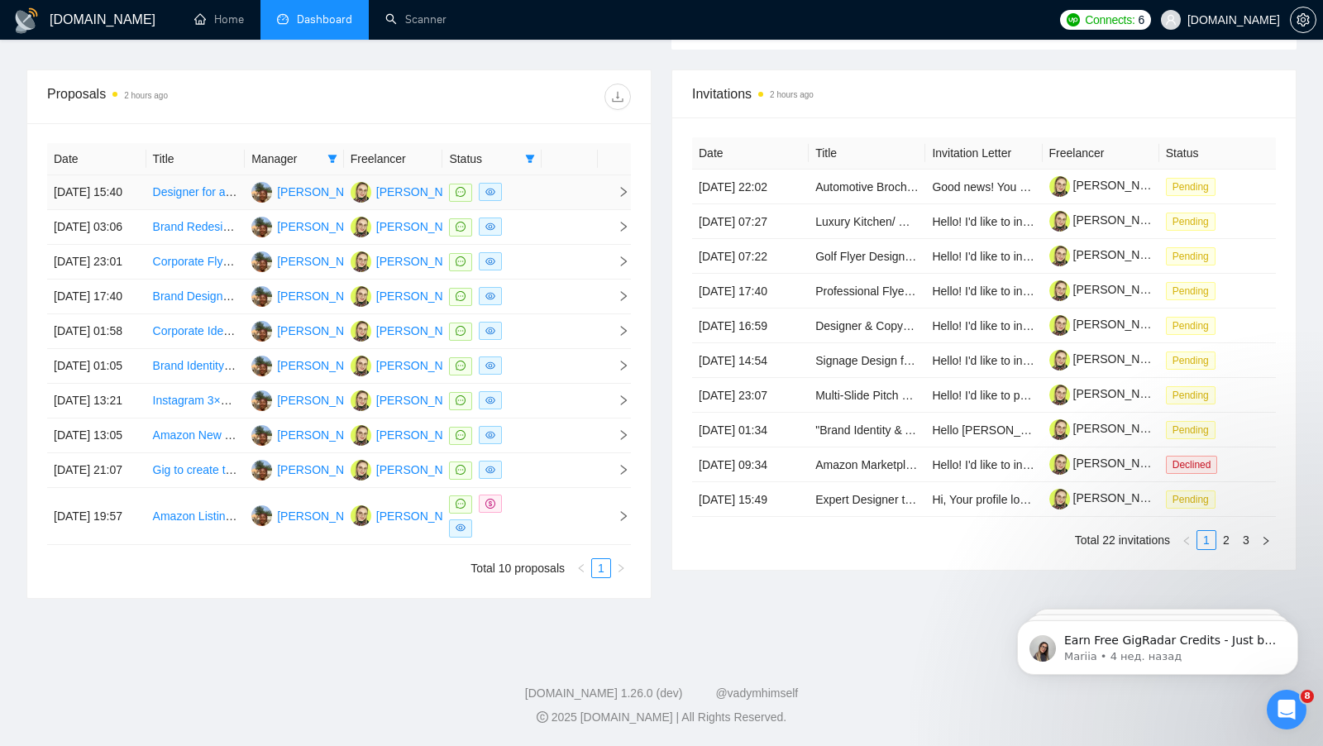
click at [554, 182] on td at bounding box center [569, 192] width 56 height 35
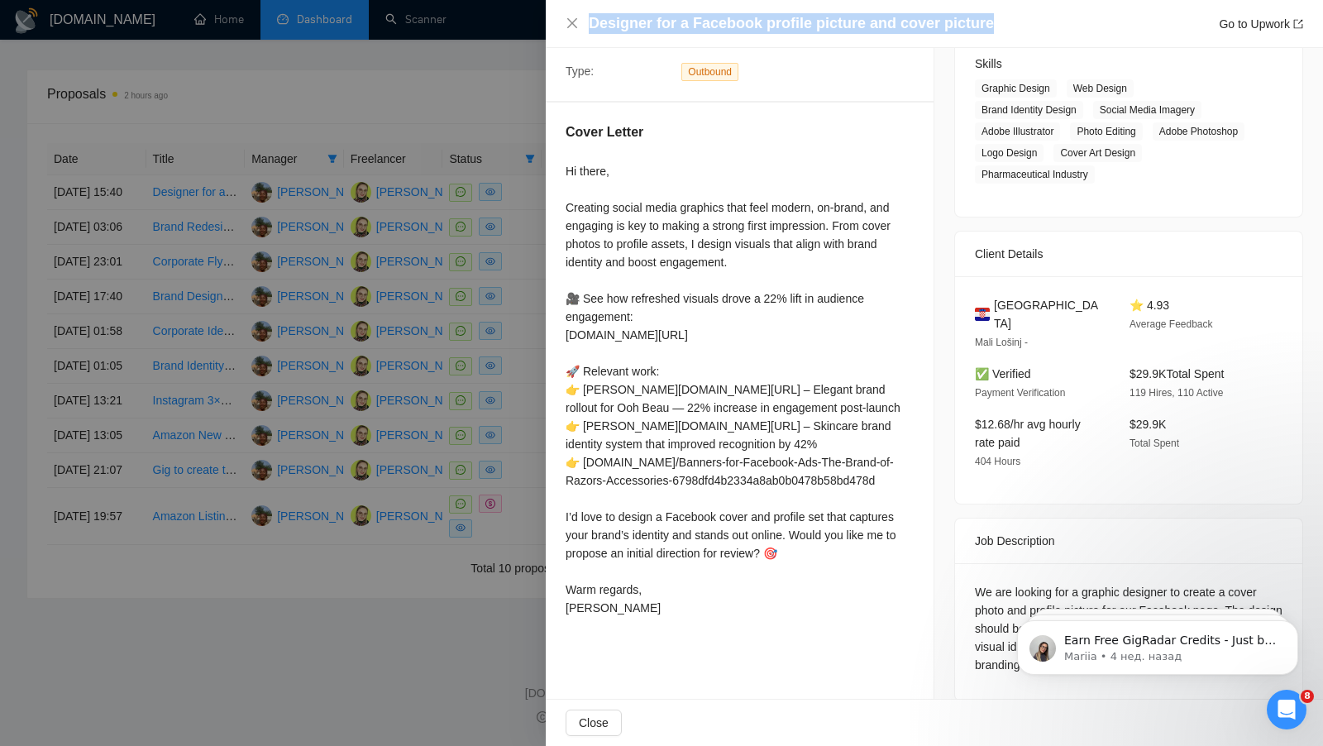
drag, startPoint x: 996, startPoint y: 26, endPoint x: 587, endPoint y: 23, distance: 409.2
click at [587, 24] on div "Designer for a Facebook profile picture and cover picture Go to Upwork" at bounding box center [933, 23] width 737 height 21
click at [566, 21] on icon "close" at bounding box center [571, 23] width 13 height 13
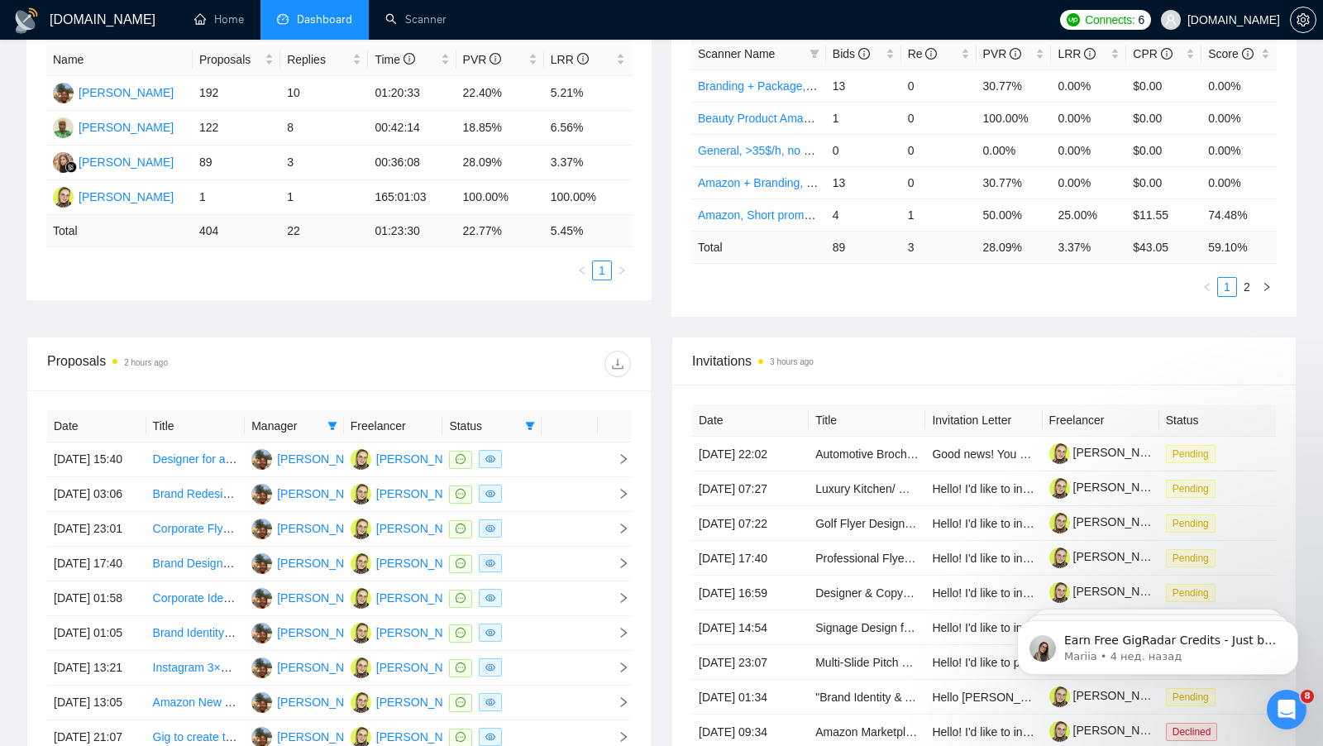
scroll to position [489, 0]
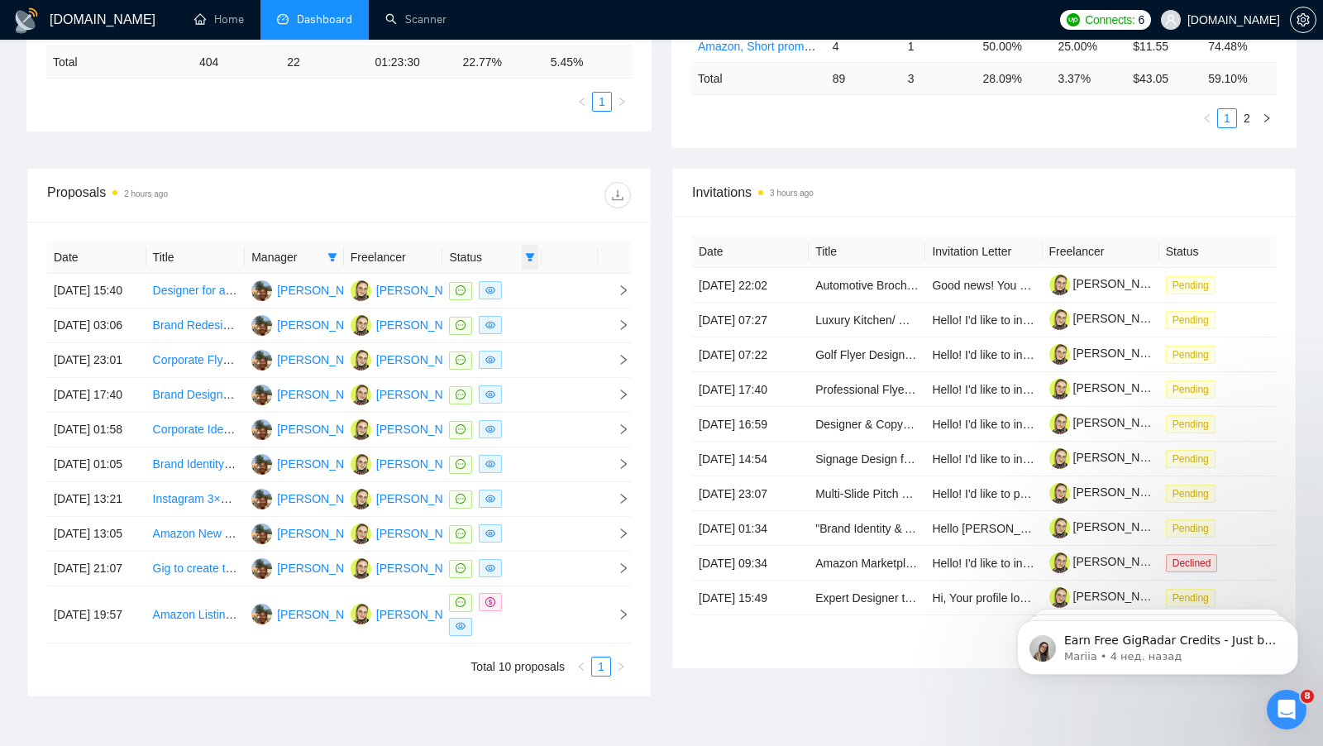
click at [533, 253] on icon "filter" at bounding box center [530, 257] width 9 height 8
click at [397, 255] on th "Freelancer" at bounding box center [393, 257] width 99 height 32
click at [333, 253] on icon "filter" at bounding box center [332, 257] width 10 height 10
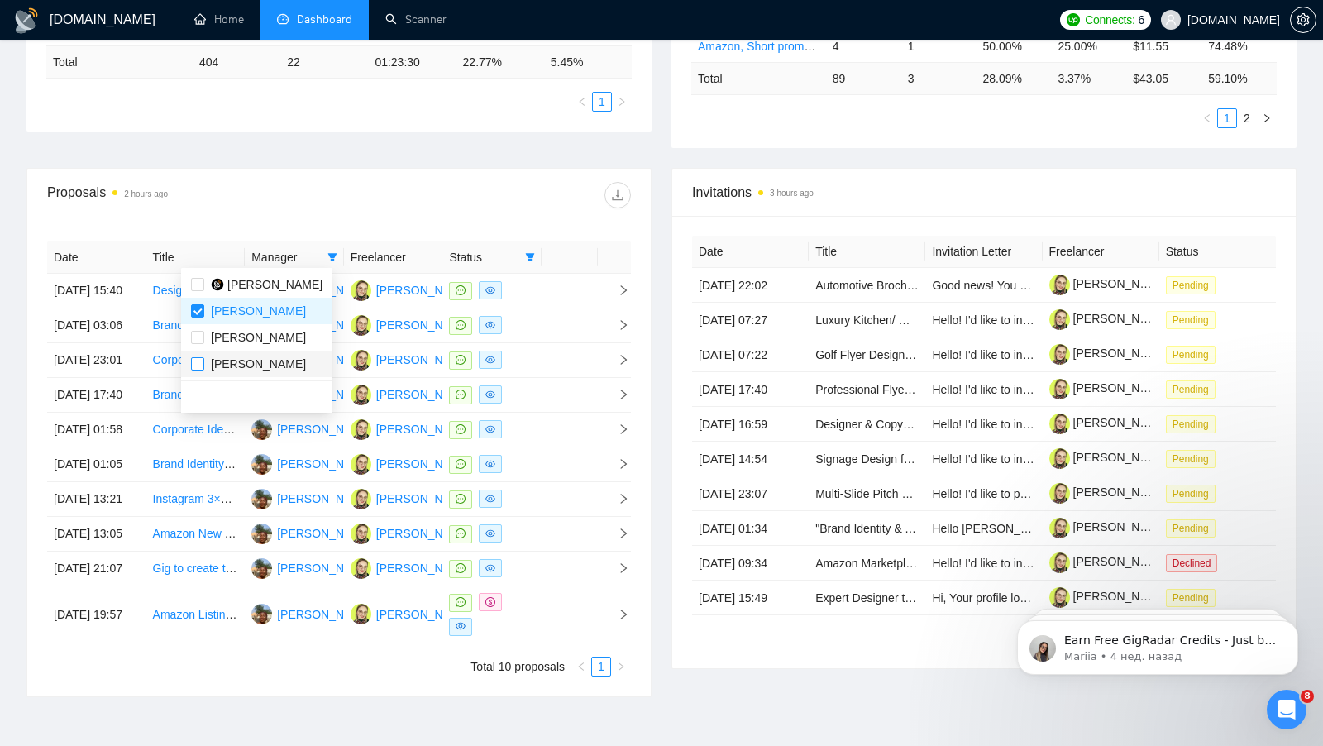
click at [203, 359] on input "checkbox" at bounding box center [197, 363] width 13 height 13
checkbox input "true"
click at [197, 311] on input "checkbox" at bounding box center [197, 310] width 13 height 13
checkbox input "false"
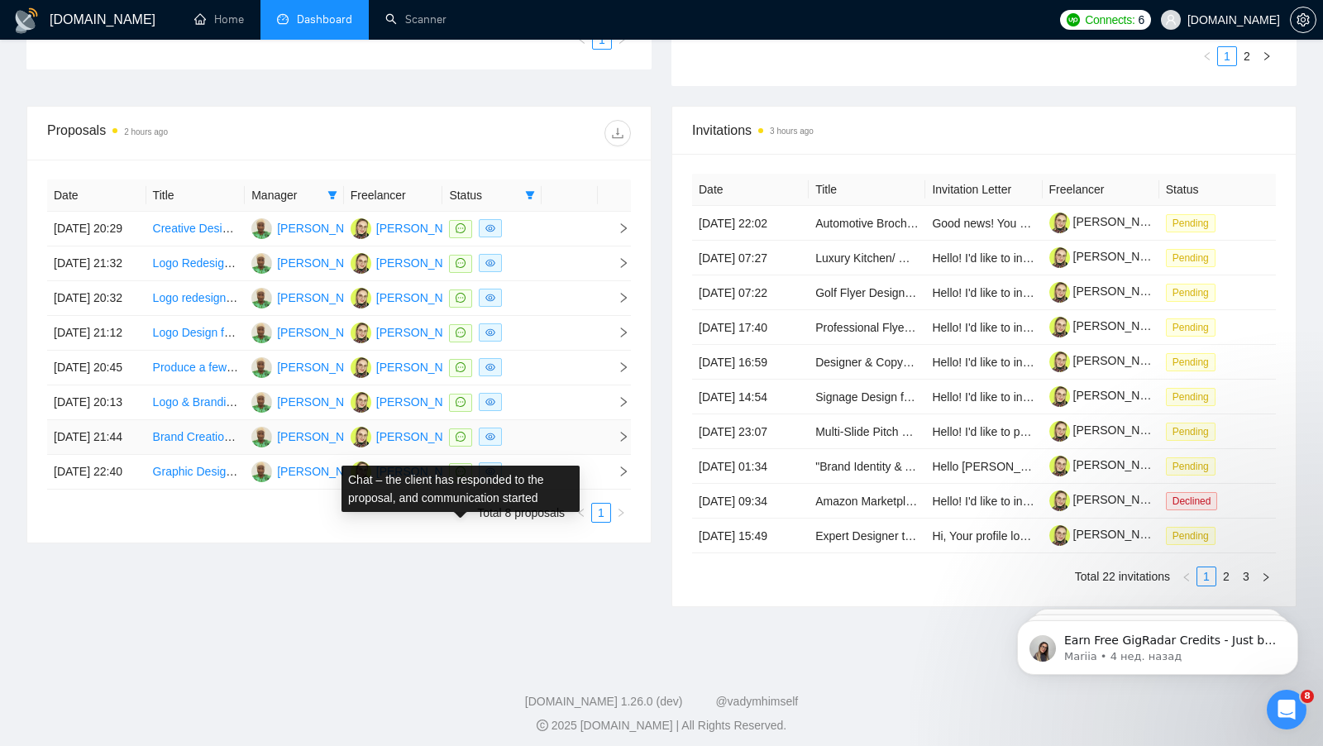
scroll to position [555, 0]
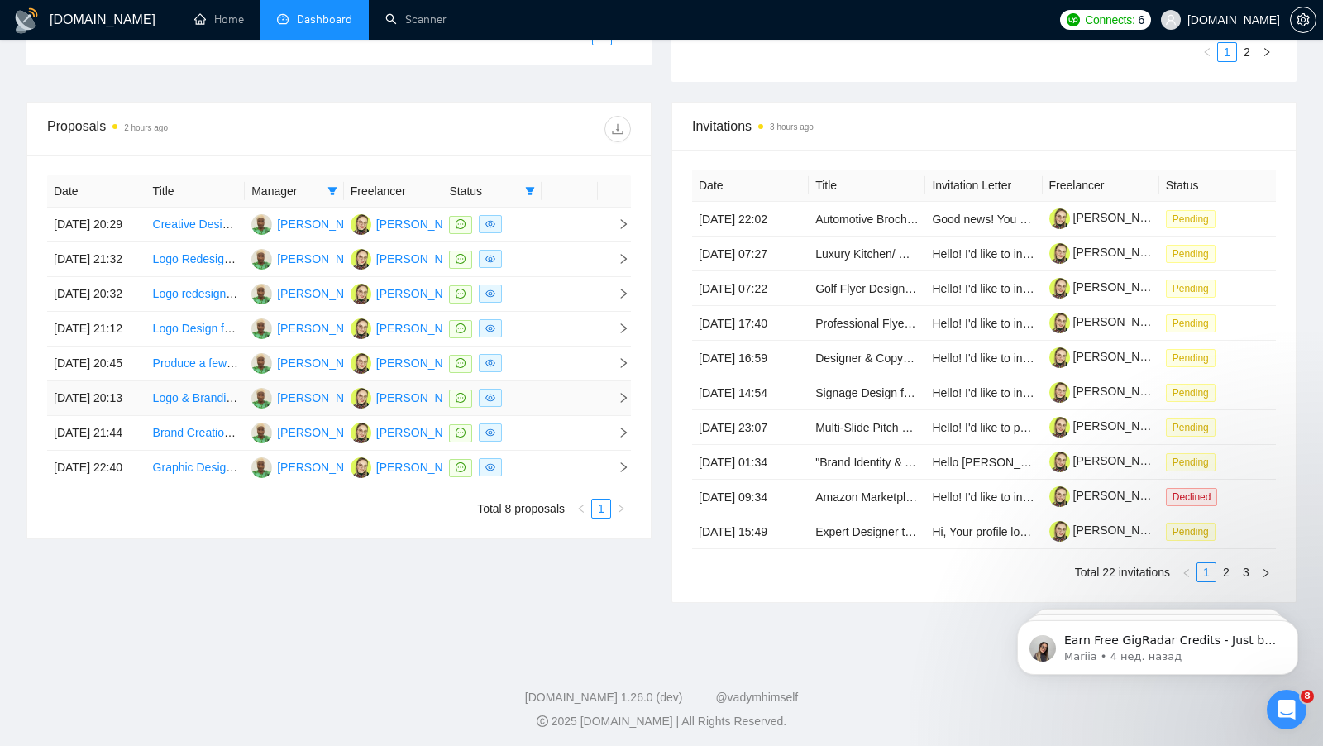
click at [184, 404] on link "Logo & Branding Design for New Engineering Company" at bounding box center [296, 397] width 286 height 13
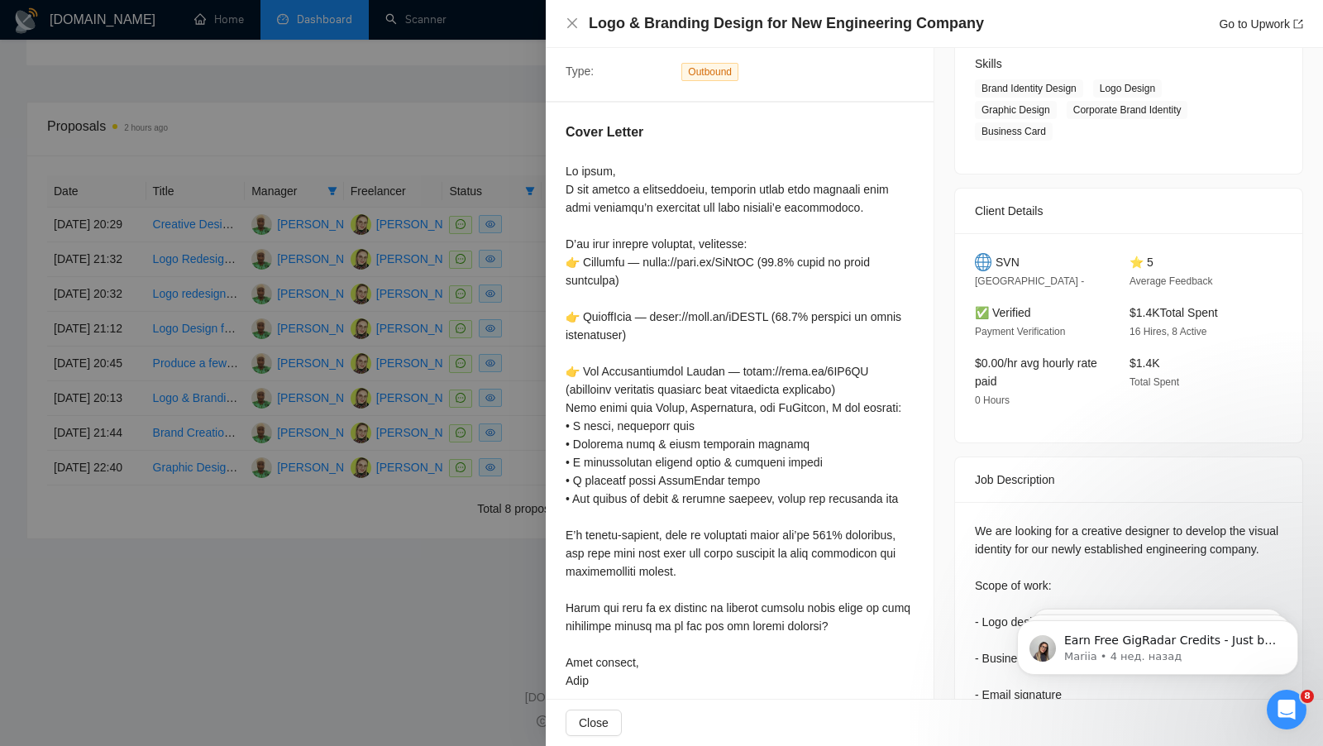
scroll to position [146, 0]
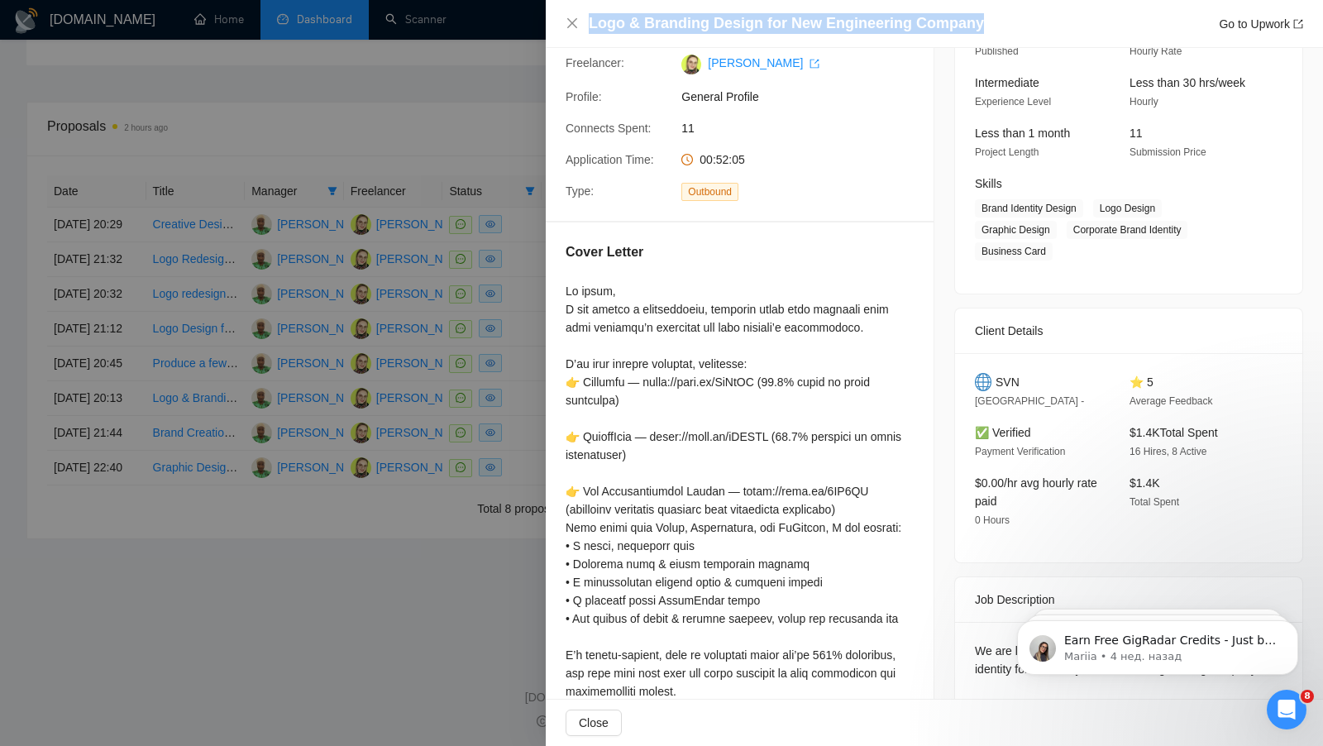
drag, startPoint x: 1002, startPoint y: 23, endPoint x: 584, endPoint y: 17, distance: 418.3
click at [583, 17] on div "Logo & Branding Design for New Engineering Company Go to Upwork" at bounding box center [933, 23] width 737 height 21
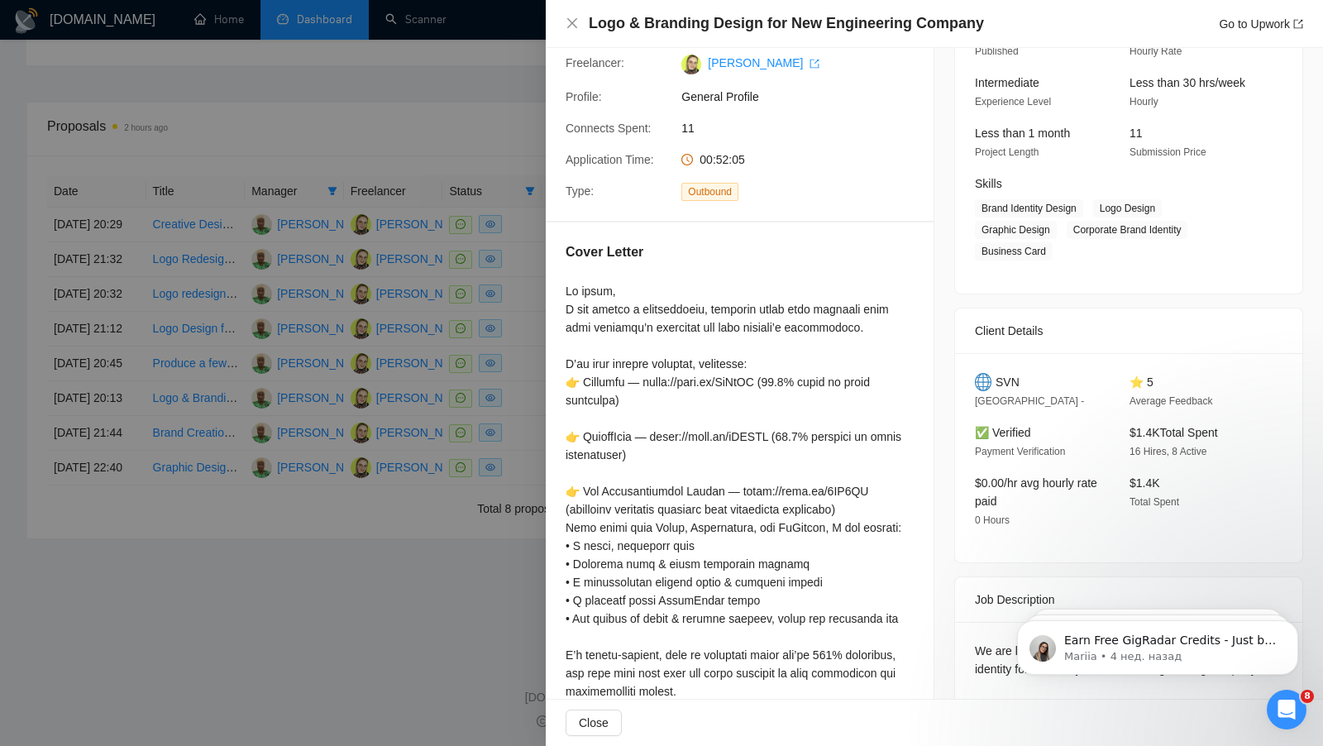
click at [238, 692] on div at bounding box center [661, 373] width 1323 height 746
